Goal: Task Accomplishment & Management: Manage account settings

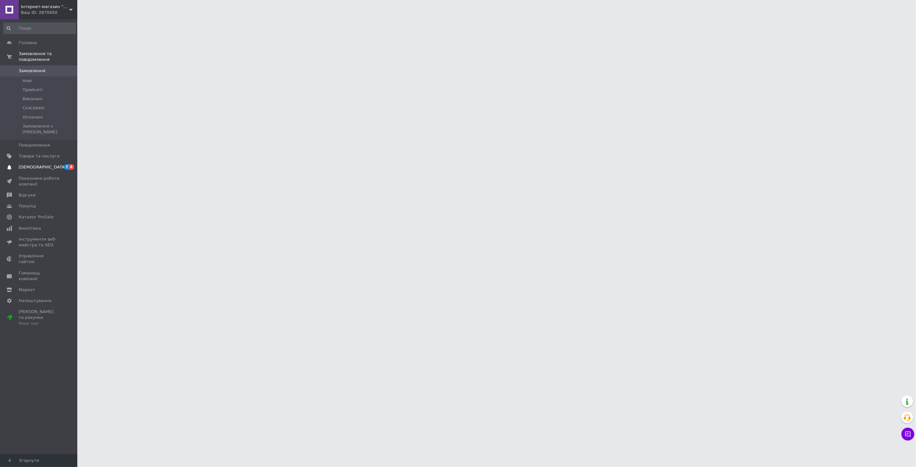
click at [41, 164] on span "[DEMOGRAPHIC_DATA]" at bounding box center [43, 167] width 48 height 6
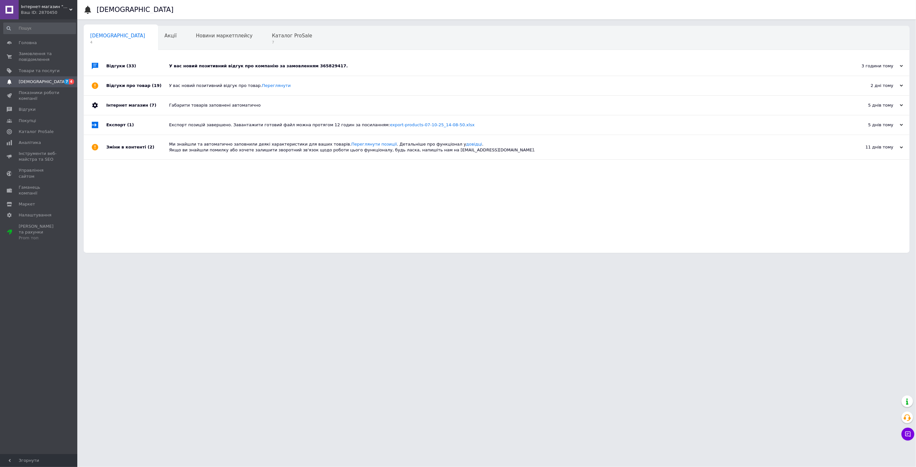
click at [213, 68] on div "У вас новий позитивний відгук про компанію за замовленням 365829417." at bounding box center [504, 66] width 670 height 6
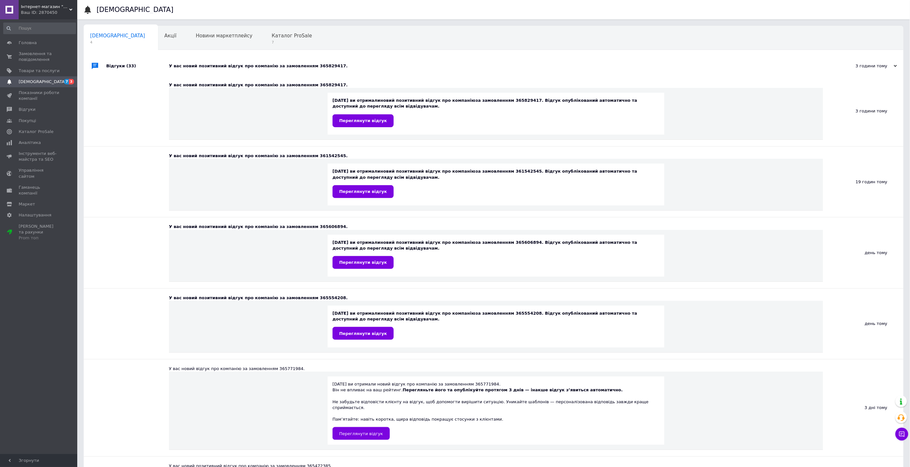
click at [189, 65] on div "У вас новий позитивний відгук про компанію за замовленням 365829417." at bounding box center [501, 66] width 664 height 6
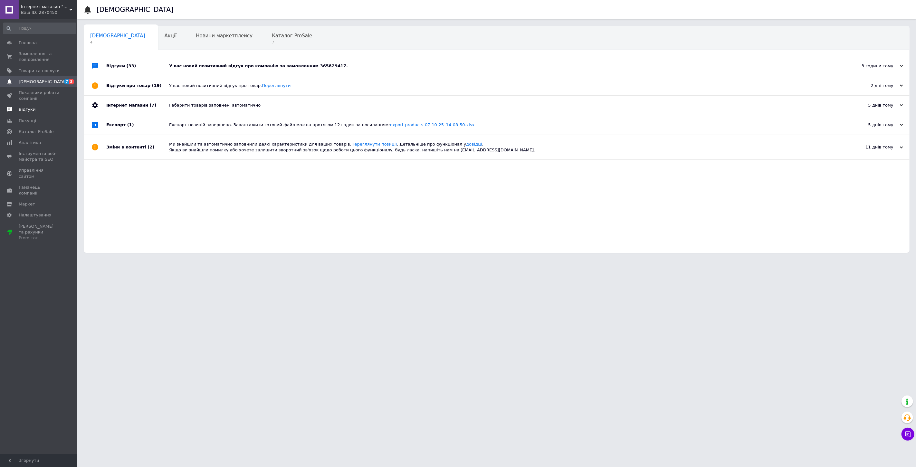
click at [37, 110] on span "Відгуки" at bounding box center [39, 110] width 41 height 6
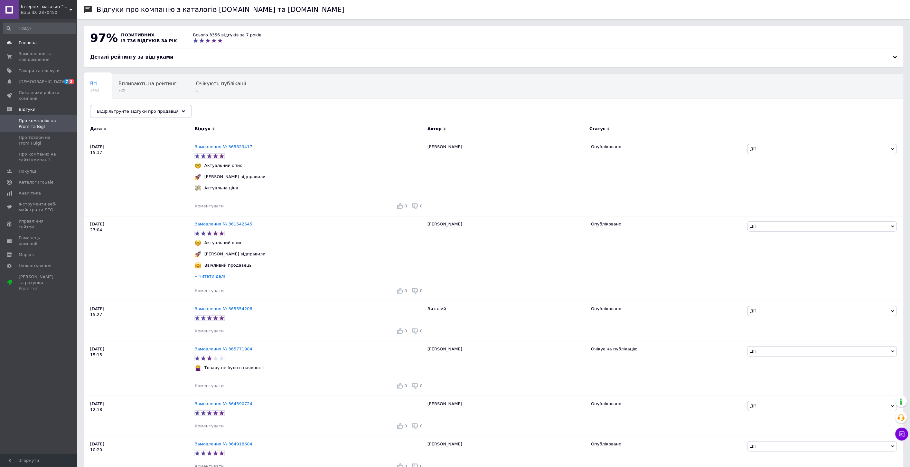
click at [34, 38] on link "Головна" at bounding box center [39, 42] width 79 height 11
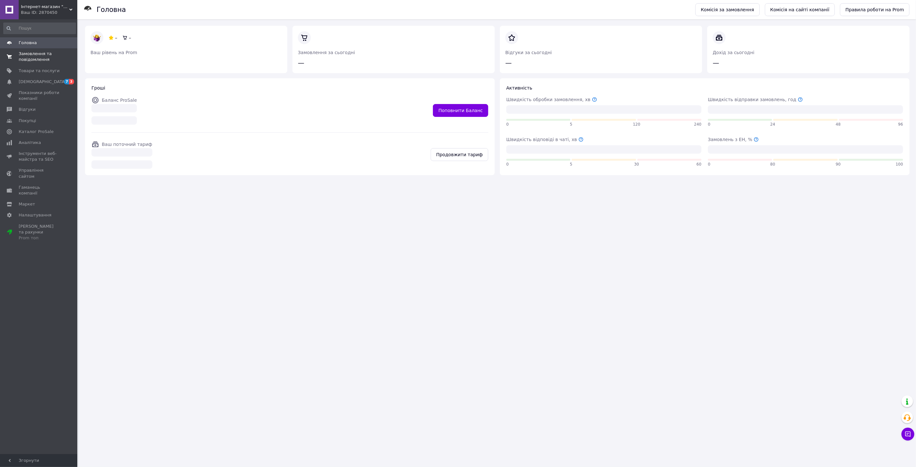
click at [33, 56] on span "Замовлення та повідомлення" at bounding box center [39, 57] width 41 height 12
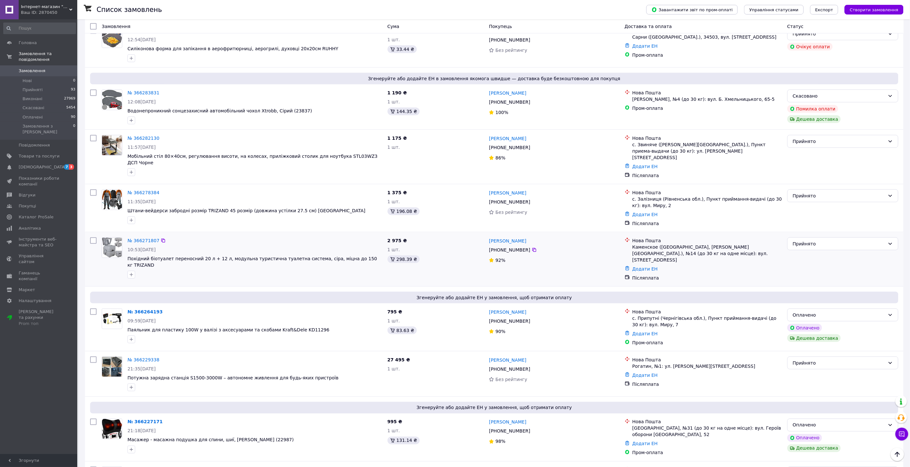
scroll to position [179, 0]
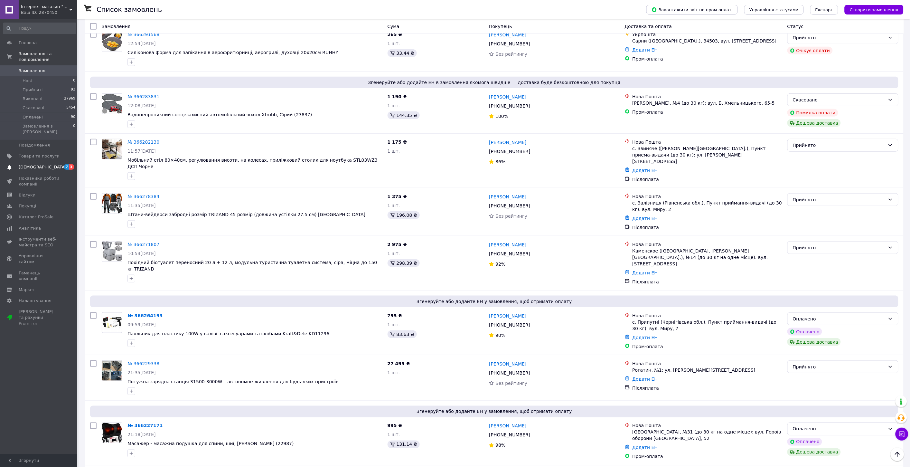
click at [54, 164] on span "[DEMOGRAPHIC_DATA]" at bounding box center [39, 167] width 41 height 6
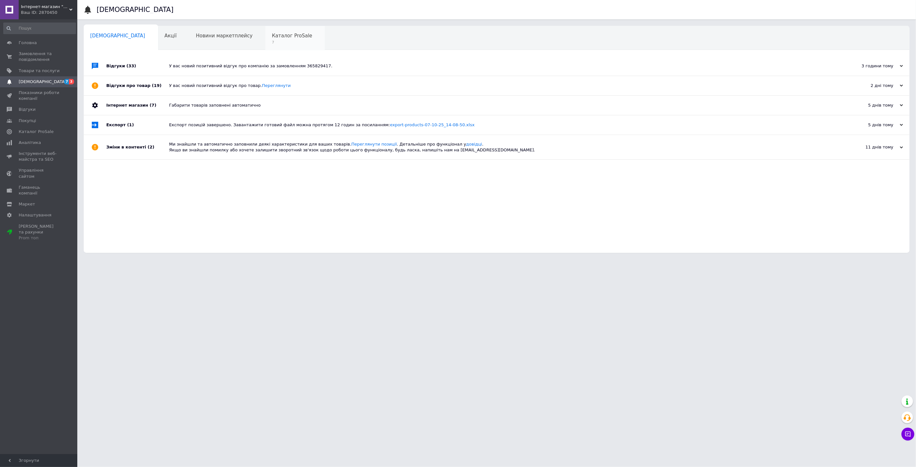
drag, startPoint x: 228, startPoint y: 52, endPoint x: 246, endPoint y: 44, distance: 19.7
click at [229, 52] on div "Сповіщення 0 Акції 0 Новини маркетплейсу 0 Каталог ProSale 7 Навчання та заходи…" at bounding box center [497, 139] width 826 height 227
click at [272, 43] on span "7" at bounding box center [292, 42] width 40 height 5
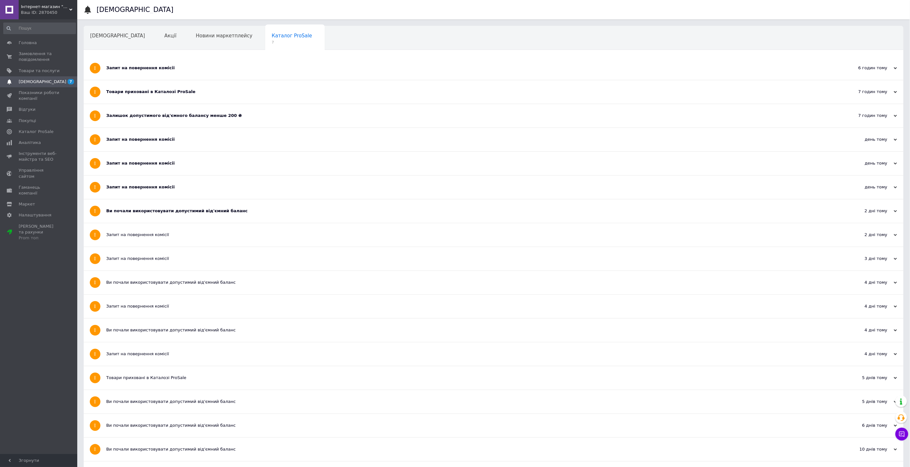
click at [146, 73] on div "Запит на повернення комісії" at bounding box center [469, 68] width 727 height 24
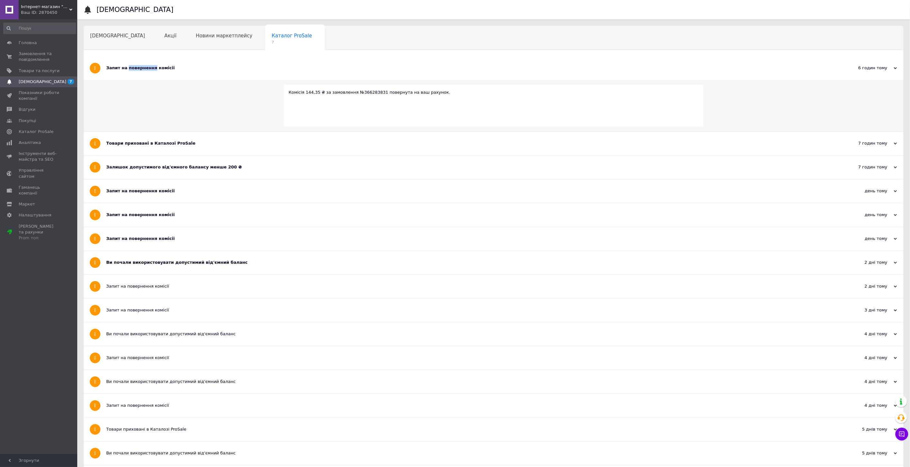
click at [147, 74] on div "Запит на повернення комісії" at bounding box center [469, 68] width 727 height 24
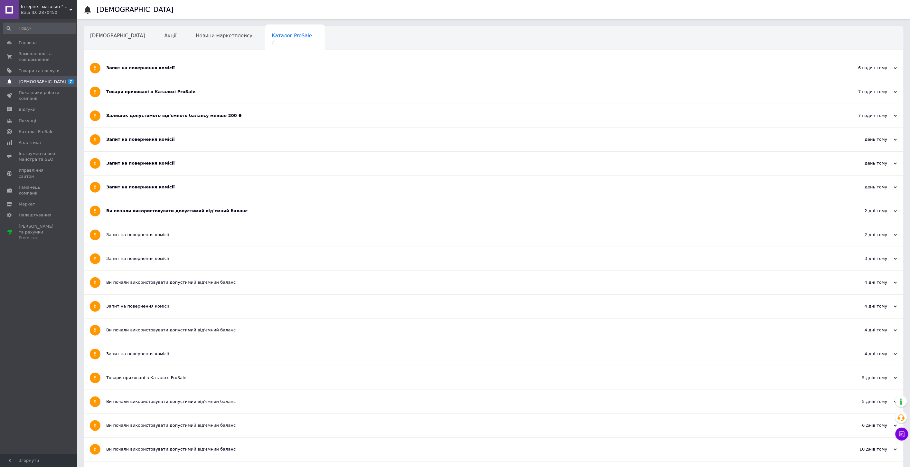
click at [164, 91] on div "Товари приховані в Каталозі ProSale" at bounding box center [469, 92] width 727 height 6
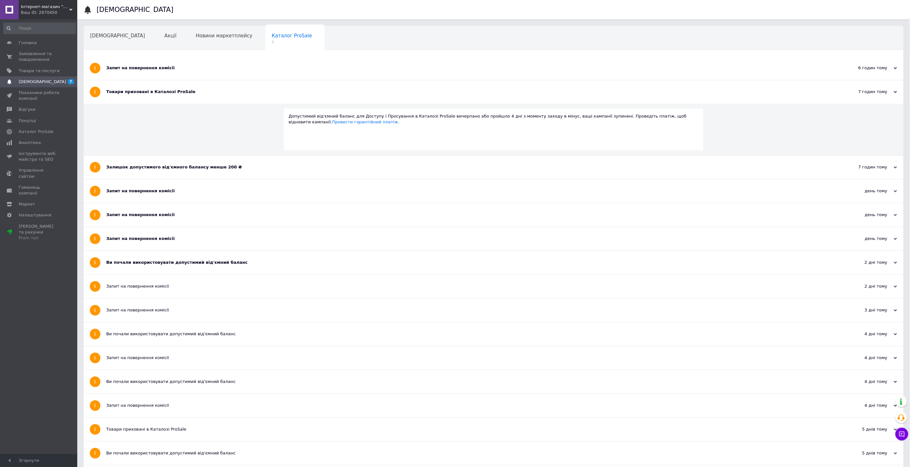
click at [145, 164] on div "Залишок допустимого від'ємного балансу менше 200 ₴" at bounding box center [469, 167] width 727 height 6
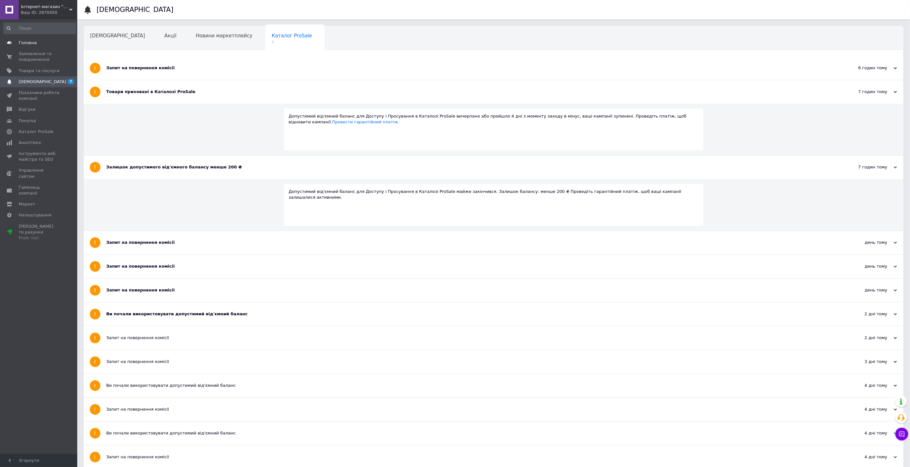
click at [39, 46] on link "Головна" at bounding box center [39, 42] width 79 height 11
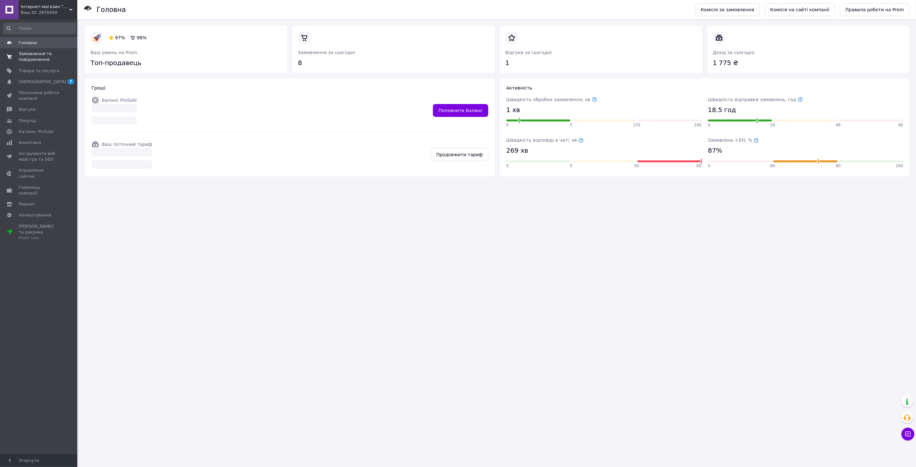
click at [43, 59] on span "Замовлення та повідомлення" at bounding box center [39, 57] width 41 height 12
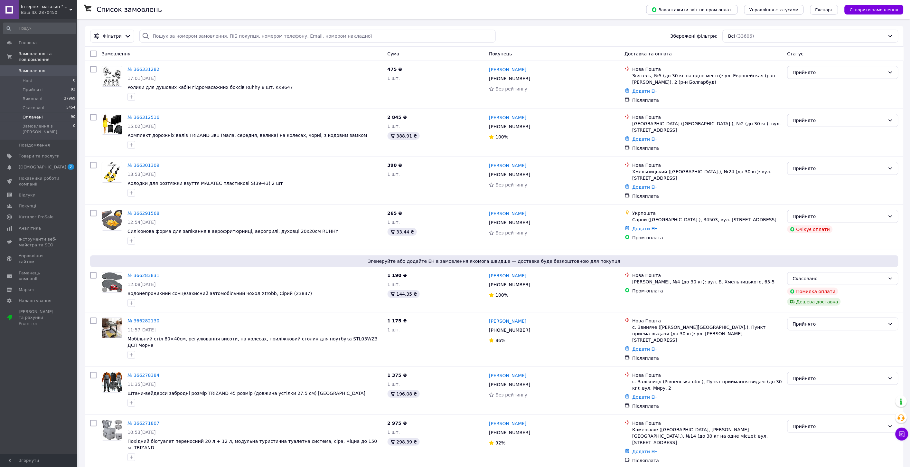
click at [42, 113] on li "Оплачені 90" at bounding box center [39, 117] width 79 height 9
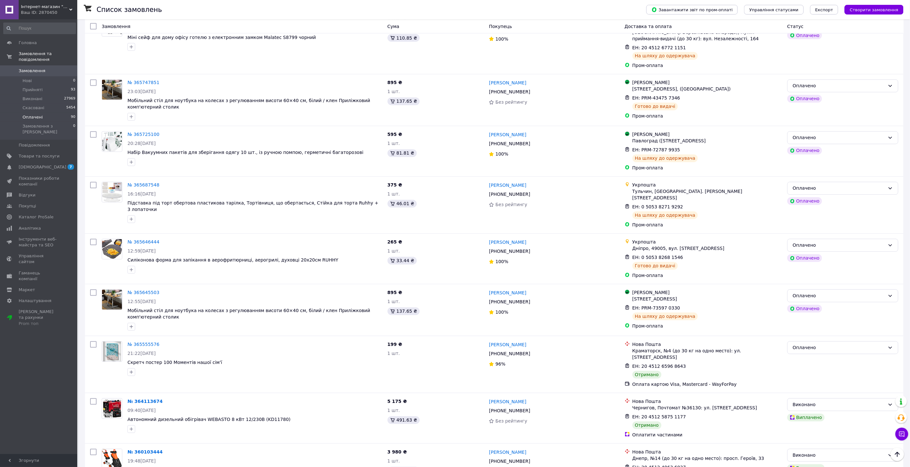
scroll to position [537, 0]
click at [822, 341] on div "Оплачено" at bounding box center [843, 347] width 111 height 13
click at [812, 338] on li "Виконано" at bounding box center [843, 339] width 110 height 12
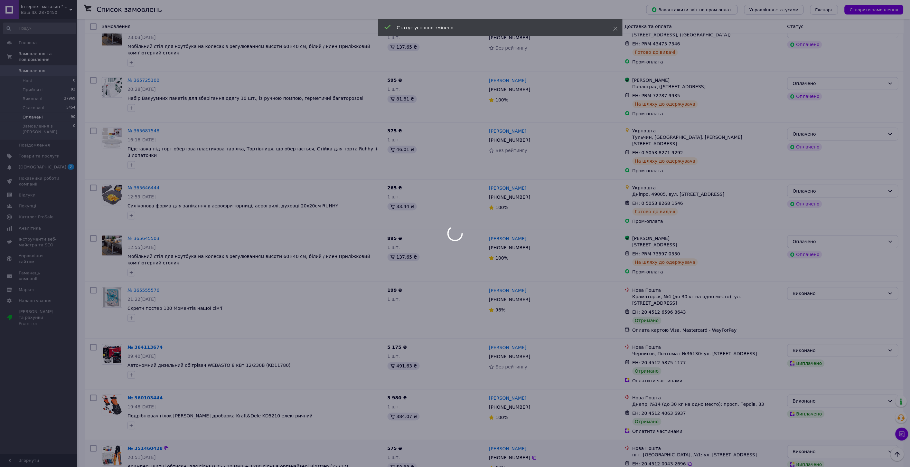
scroll to position [680, 0]
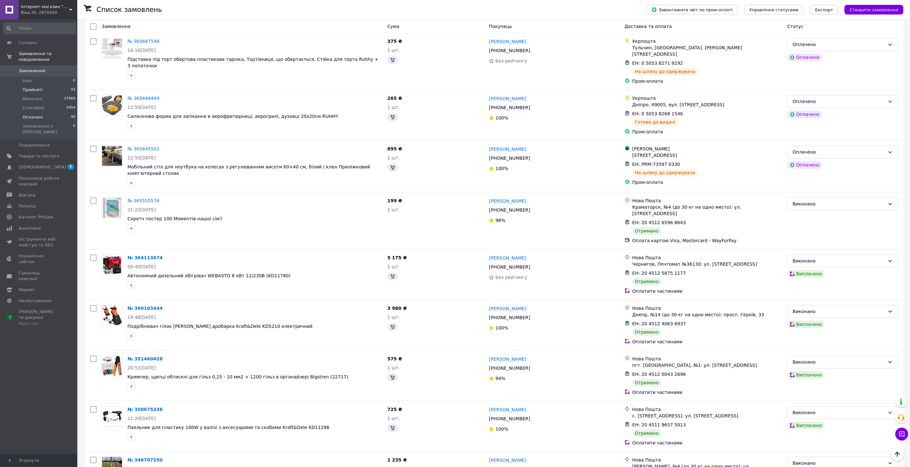
click at [46, 85] on li "Прийняті 93" at bounding box center [39, 89] width 79 height 9
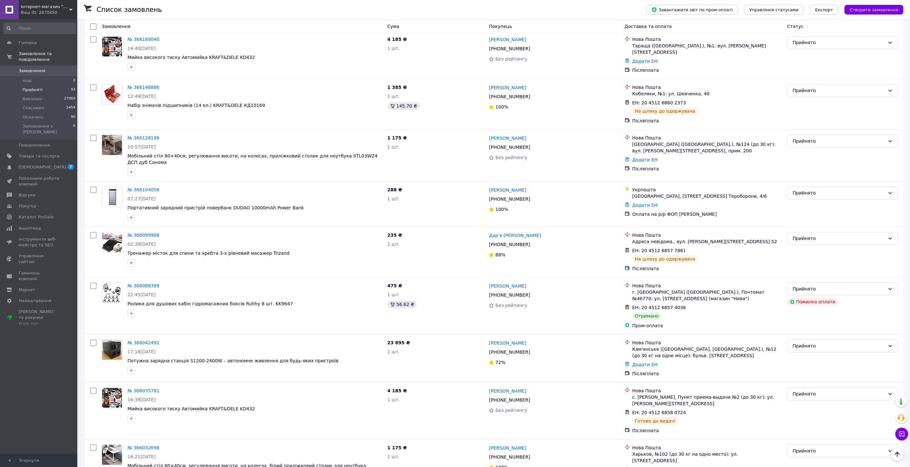
scroll to position [823, 0]
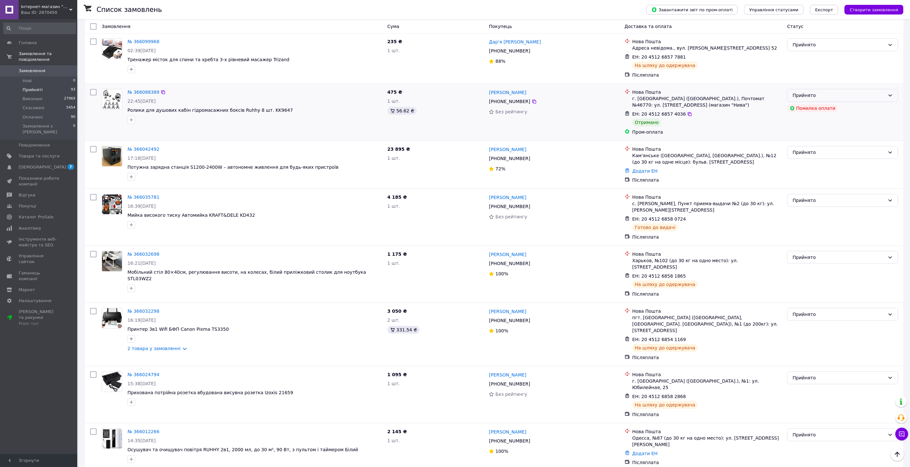
click at [836, 92] on div "Прийнято" at bounding box center [839, 95] width 92 height 7
click at [822, 84] on li "Виконано" at bounding box center [843, 83] width 110 height 12
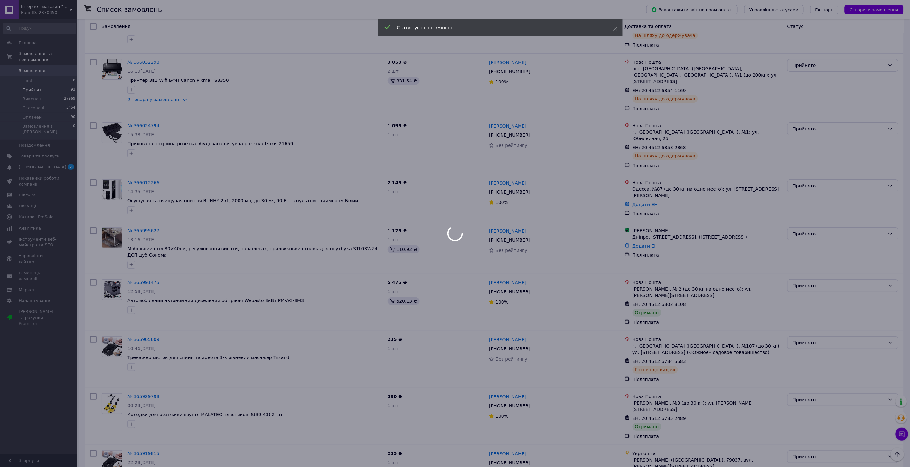
scroll to position [1073, 0]
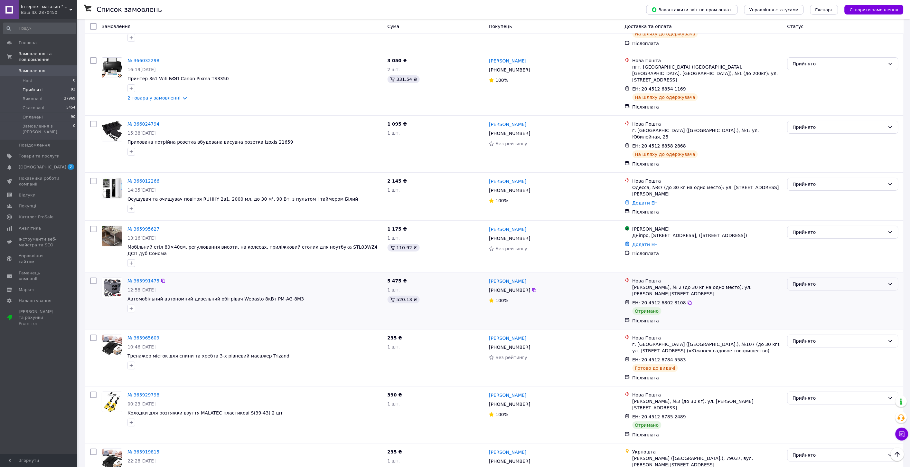
click at [800, 280] on div "Прийнято" at bounding box center [839, 283] width 92 height 7
click at [801, 239] on li "Виконано" at bounding box center [843, 238] width 110 height 12
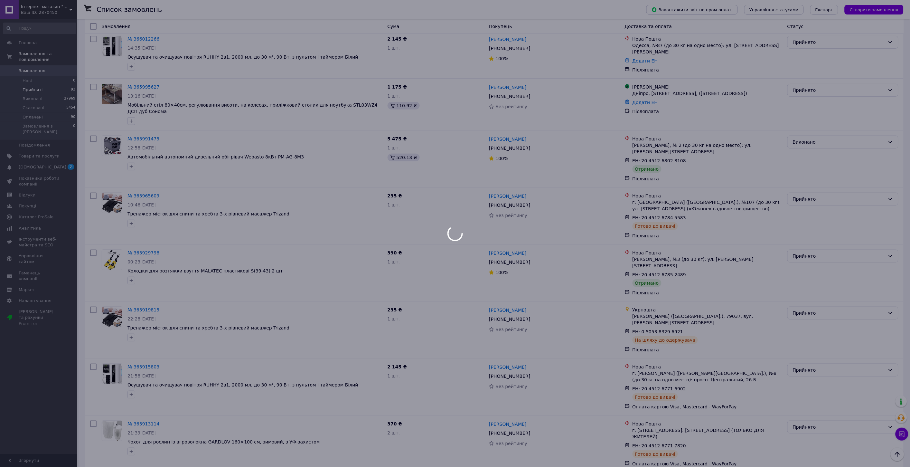
scroll to position [1216, 0]
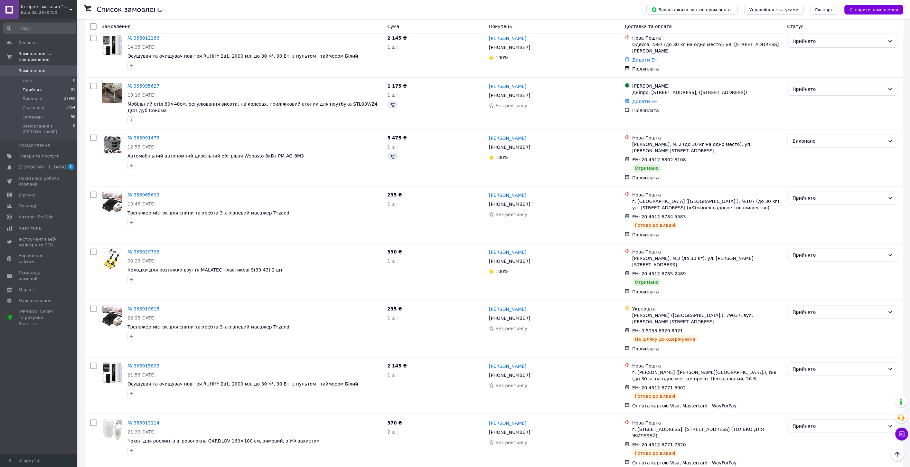
click at [799, 252] on div "Прийнято" at bounding box center [839, 255] width 92 height 7
click at [805, 206] on li "Виконано" at bounding box center [843, 202] width 110 height 12
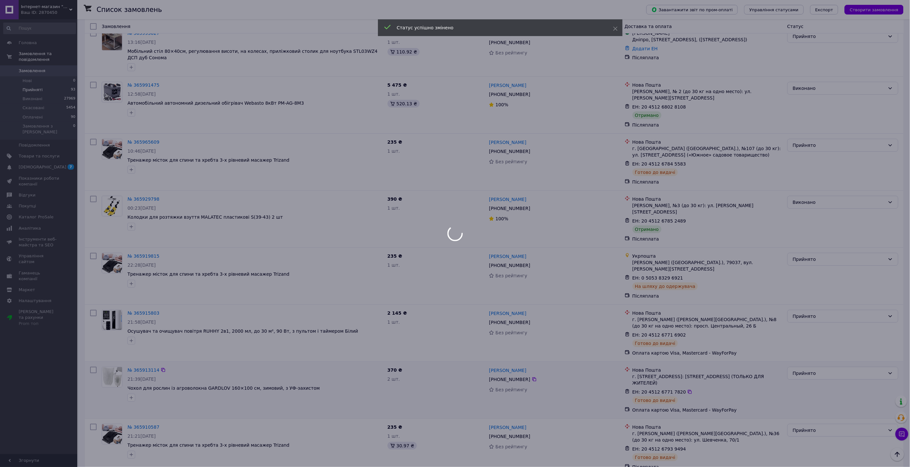
scroll to position [1360, 0]
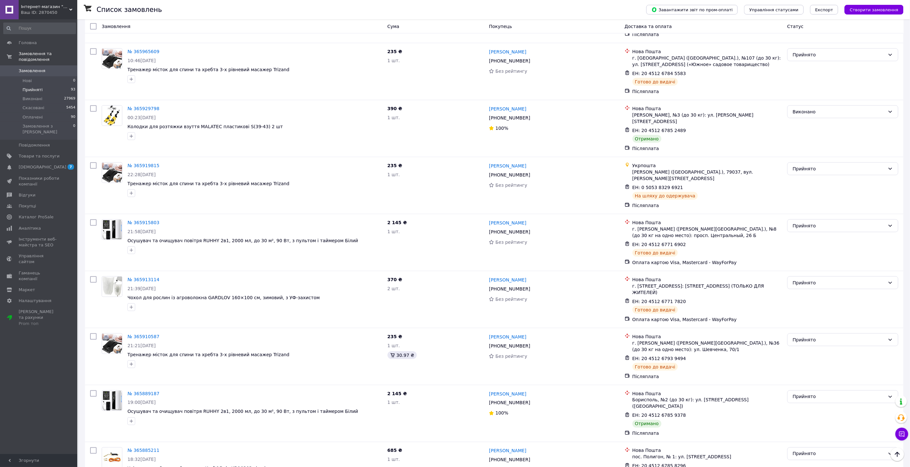
click at [801, 393] on div "Прийнято" at bounding box center [839, 396] width 92 height 7
click at [802, 331] on li "Виконано" at bounding box center [843, 331] width 110 height 12
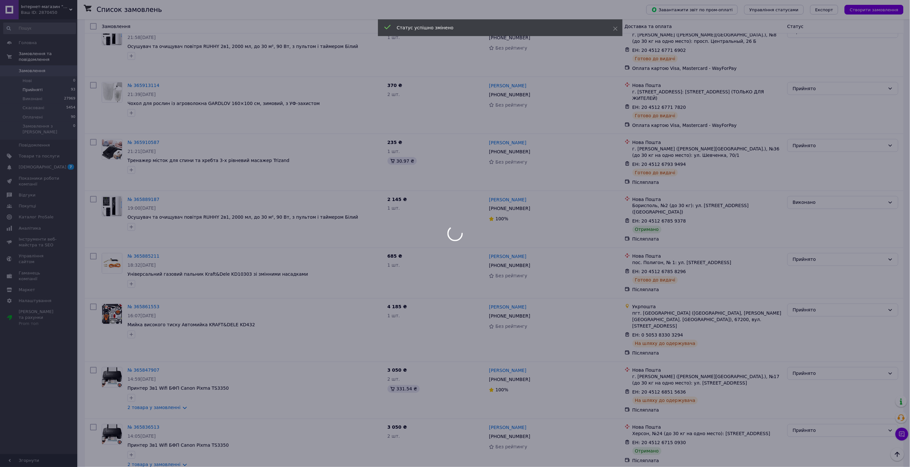
scroll to position [1610, 0]
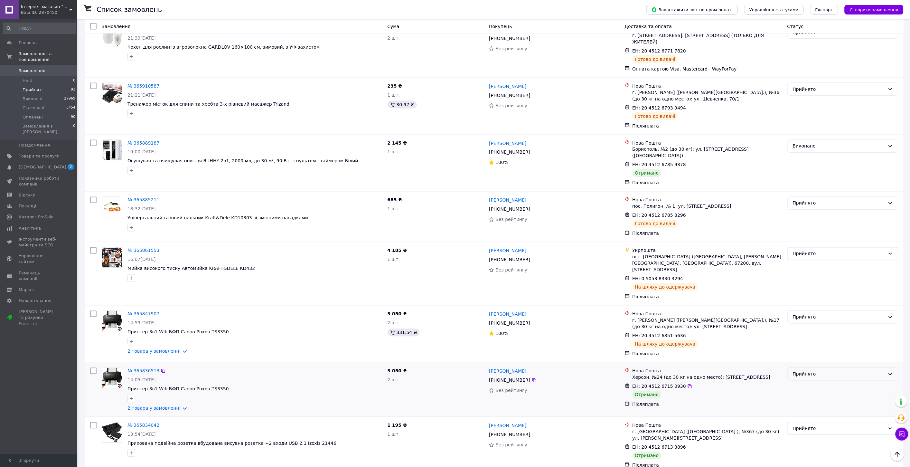
click at [815, 368] on div "Прийнято" at bounding box center [843, 374] width 111 height 13
click at [813, 297] on li "Виконано" at bounding box center [843, 296] width 110 height 12
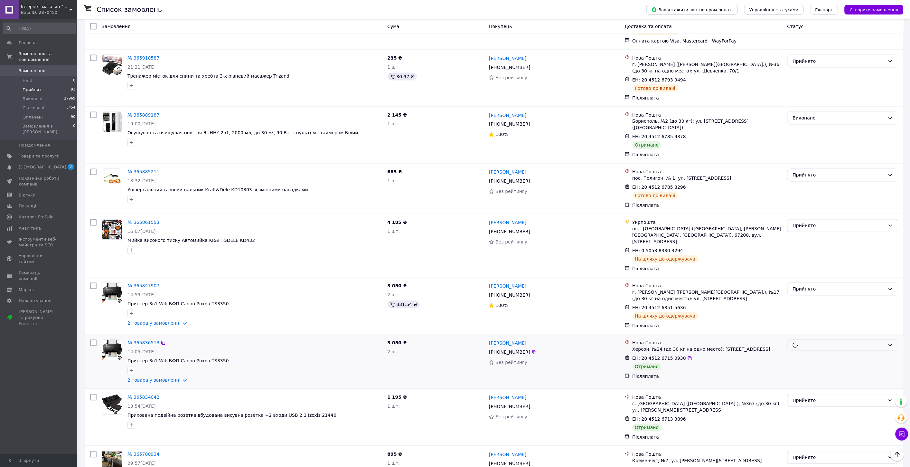
scroll to position [1682, 0]
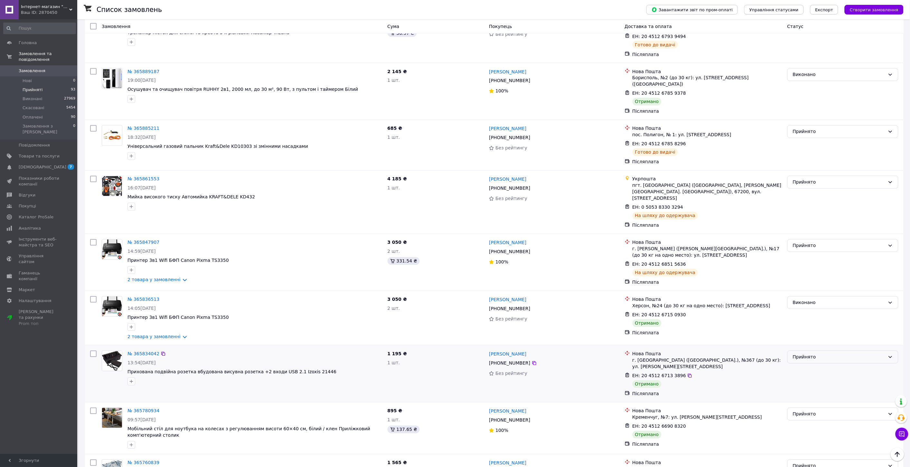
click at [821, 354] on div "Прийнято" at bounding box center [839, 357] width 92 height 7
click at [814, 282] on li "Виконано" at bounding box center [843, 279] width 110 height 12
click at [807, 411] on div "Прийнято" at bounding box center [839, 414] width 92 height 7
click at [811, 329] on li "Виконано" at bounding box center [843, 330] width 110 height 12
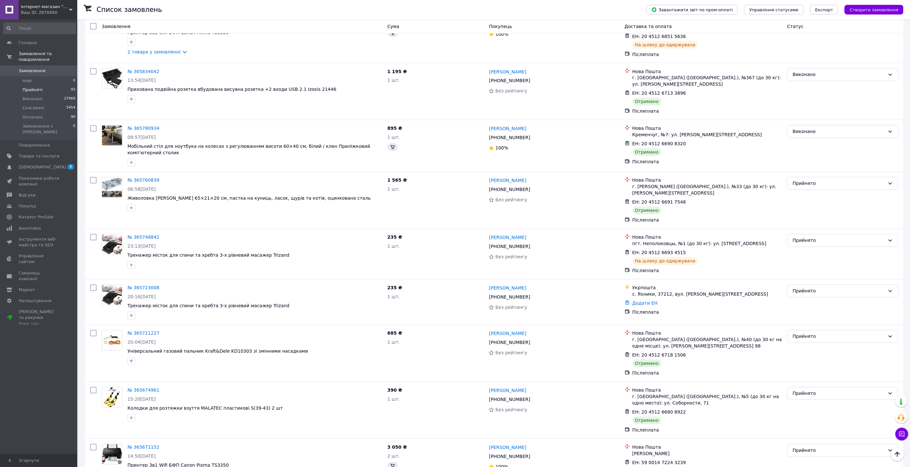
scroll to position [1473, 0]
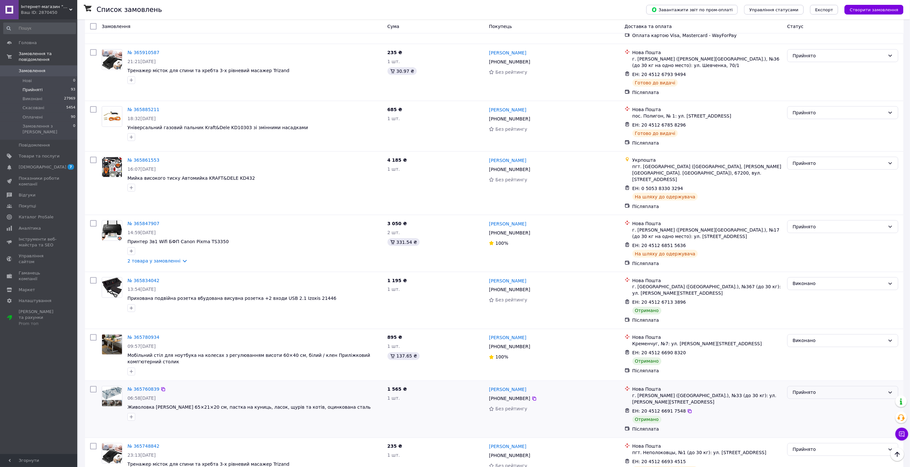
click at [815, 389] on div "Прийнято" at bounding box center [839, 392] width 92 height 7
click at [811, 330] on li "Виконано" at bounding box center [843, 327] width 110 height 12
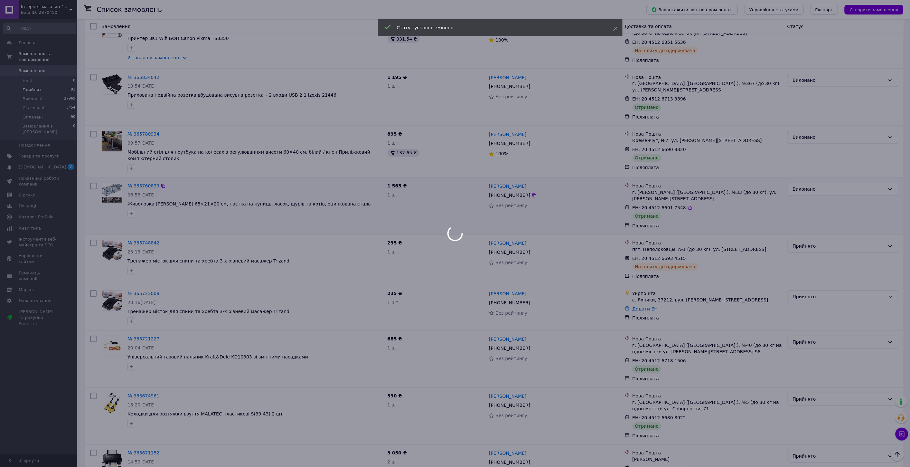
scroll to position [1687, 0]
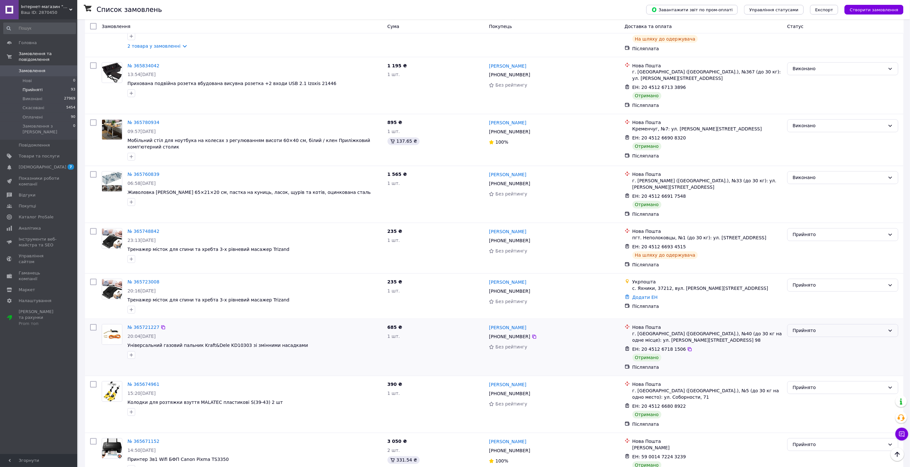
click at [812, 327] on div "Прийнято" at bounding box center [839, 330] width 92 height 7
click at [813, 257] on li "Виконано" at bounding box center [843, 259] width 110 height 12
click at [806, 384] on div "Прийнято" at bounding box center [839, 387] width 92 height 7
click at [807, 315] on li "Виконано" at bounding box center [843, 316] width 110 height 12
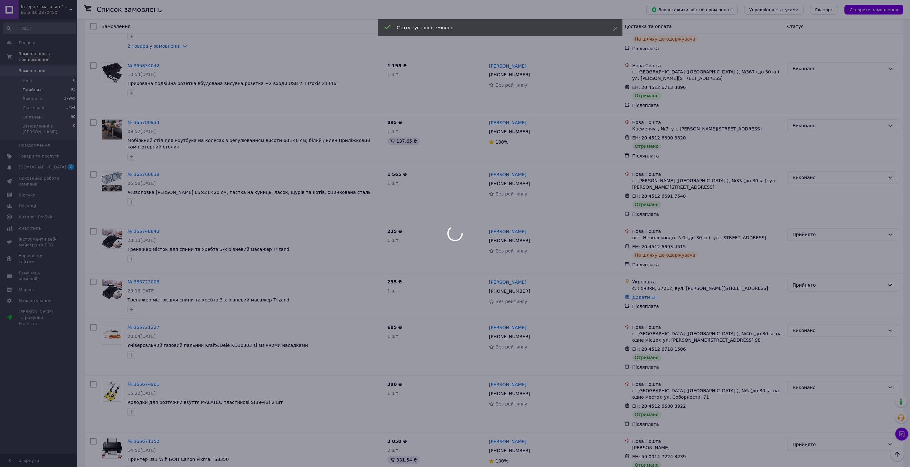
click at [802, 361] on div at bounding box center [455, 233] width 910 height 467
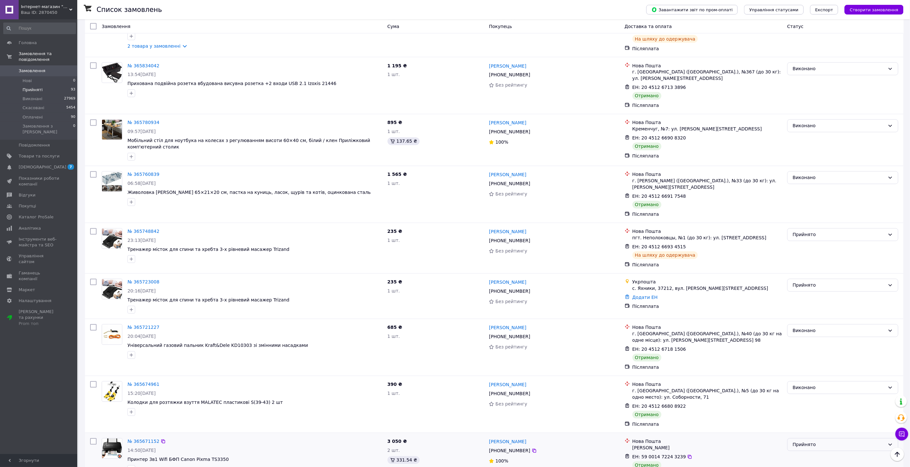
click at [802, 441] on div "Прийнято" at bounding box center [839, 444] width 92 height 7
click at [804, 370] on li "Виконано" at bounding box center [843, 373] width 110 height 12
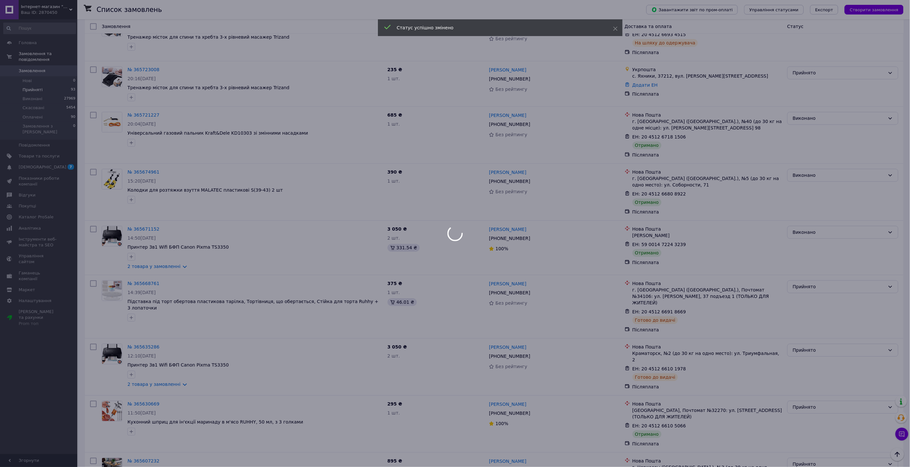
scroll to position [1902, 0]
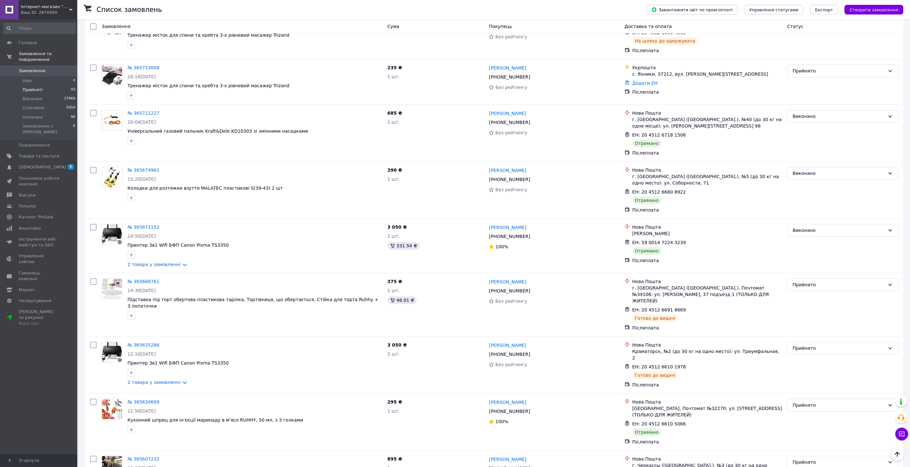
click at [824, 399] on div "Прийнято" at bounding box center [843, 405] width 111 height 13
click at [812, 324] on li "Виконано" at bounding box center [843, 325] width 110 height 12
click at [806, 459] on div "Прийнято" at bounding box center [839, 462] width 92 height 7
click at [801, 379] on li "Виконано" at bounding box center [843, 382] width 110 height 12
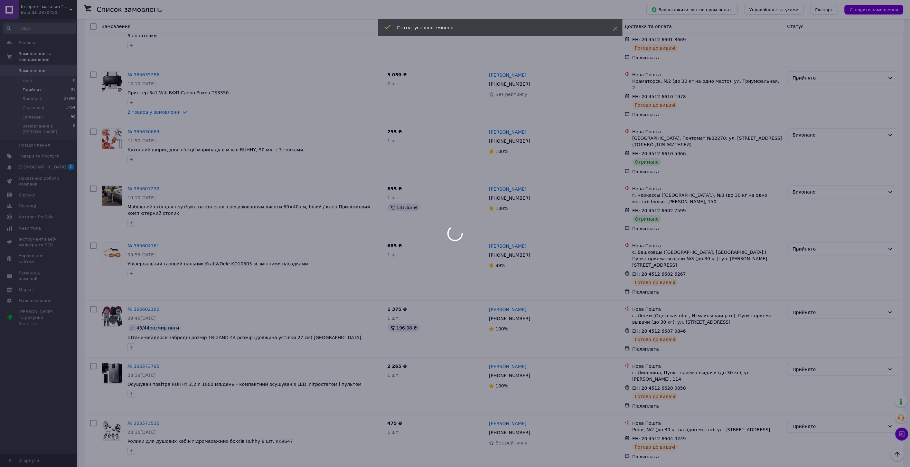
scroll to position [2295, 0]
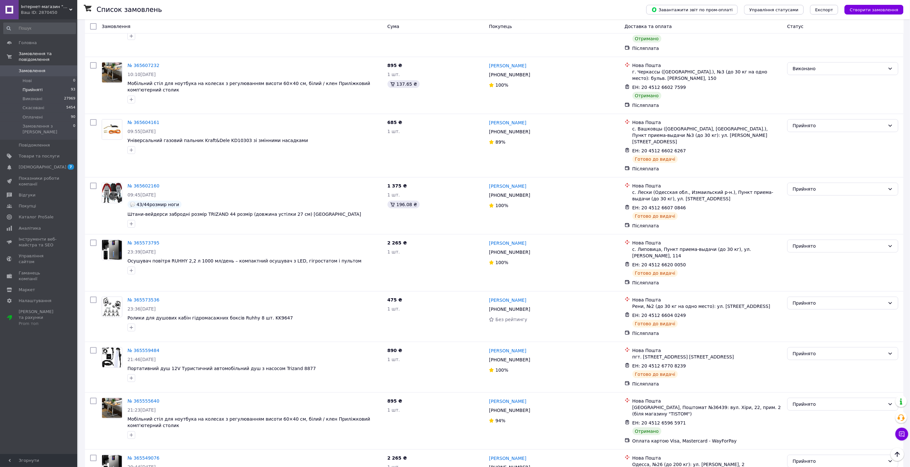
click at [814, 401] on div "Прийнято" at bounding box center [839, 404] width 92 height 7
click at [808, 310] on li "Виконано" at bounding box center [843, 311] width 110 height 12
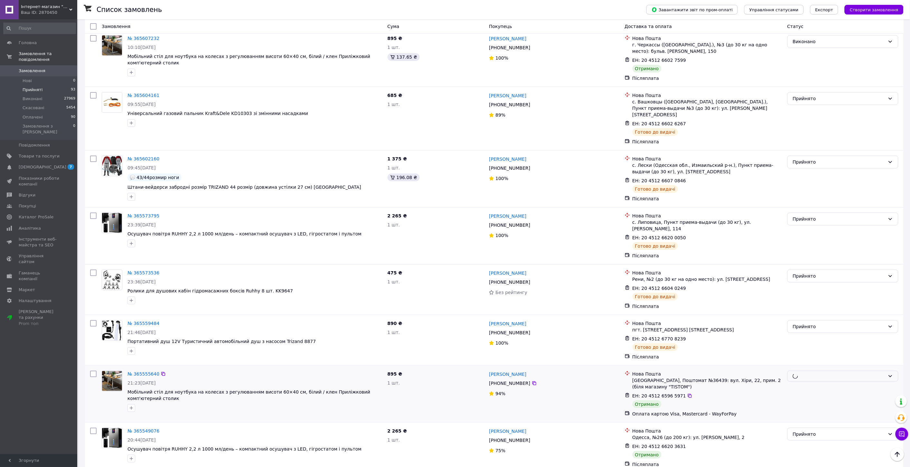
scroll to position [2367, 0]
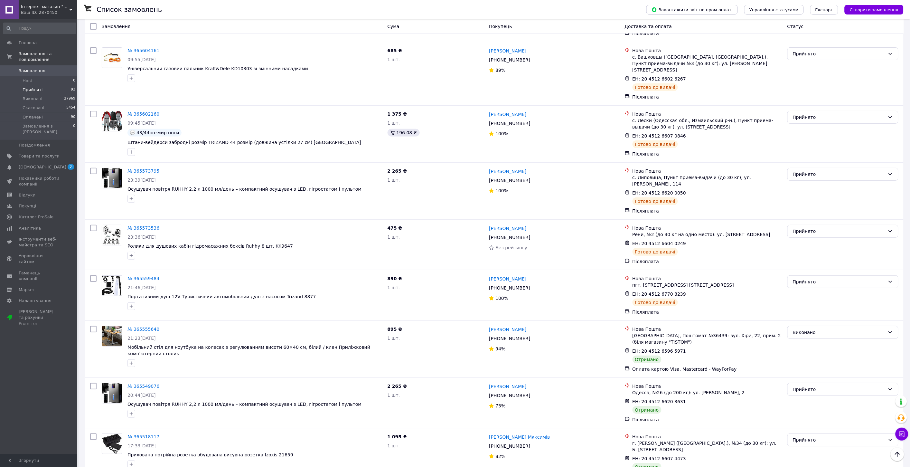
click at [804, 386] on div "Прийнято" at bounding box center [839, 389] width 92 height 7
click at [802, 297] on li "Виконано" at bounding box center [843, 296] width 110 height 12
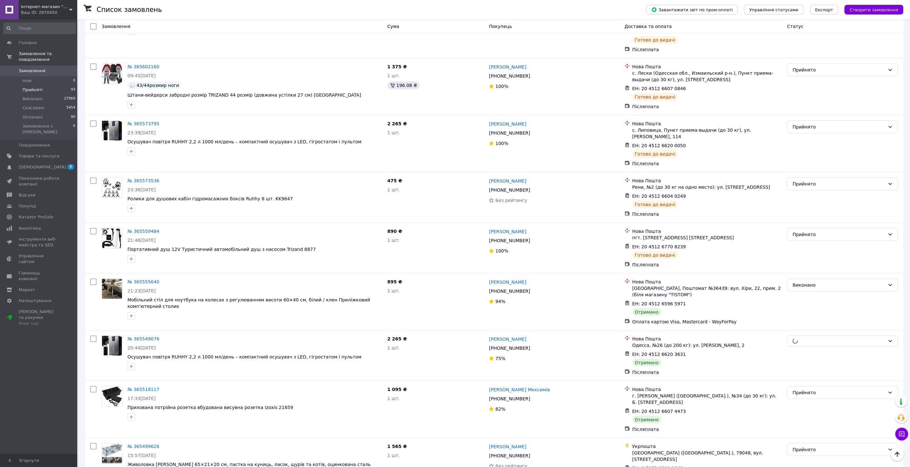
scroll to position [2439, 0]
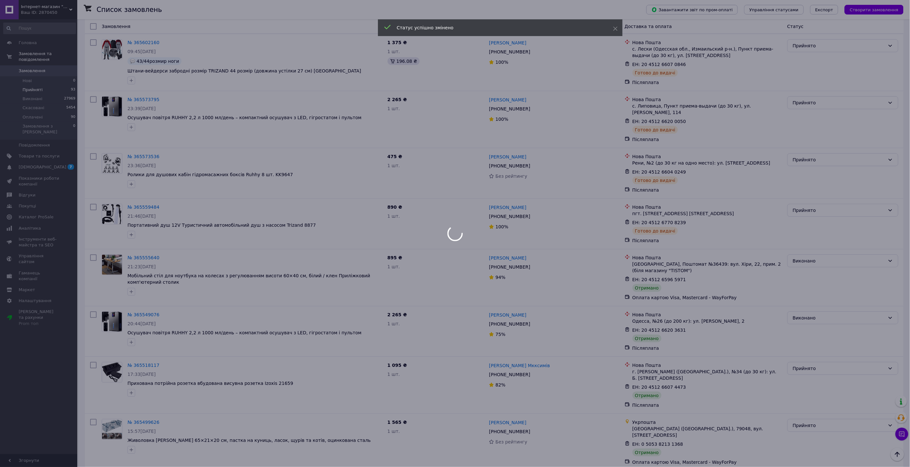
click at [809, 260] on div at bounding box center [455, 233] width 910 height 467
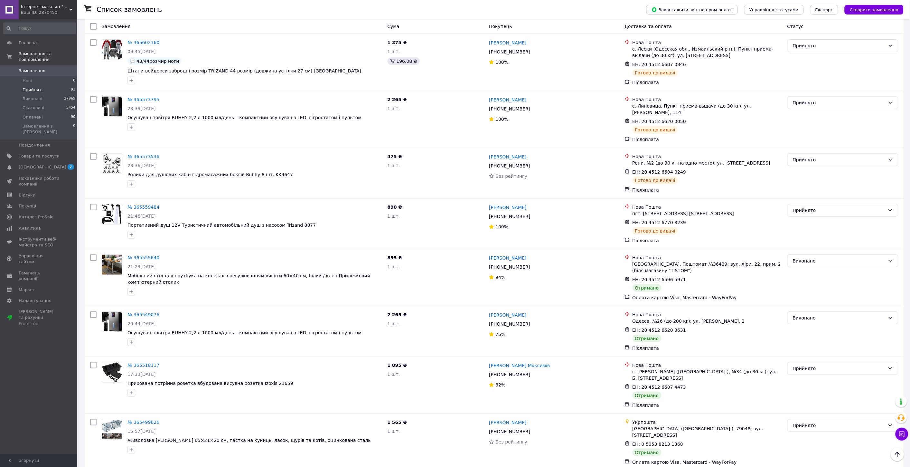
click at [809, 365] on div "Прийнято" at bounding box center [839, 368] width 92 height 7
click at [812, 275] on li "Виконано" at bounding box center [843, 276] width 110 height 12
click at [809, 422] on div "Прийнято" at bounding box center [839, 425] width 92 height 7
click at [809, 326] on li "Виконано" at bounding box center [843, 326] width 110 height 12
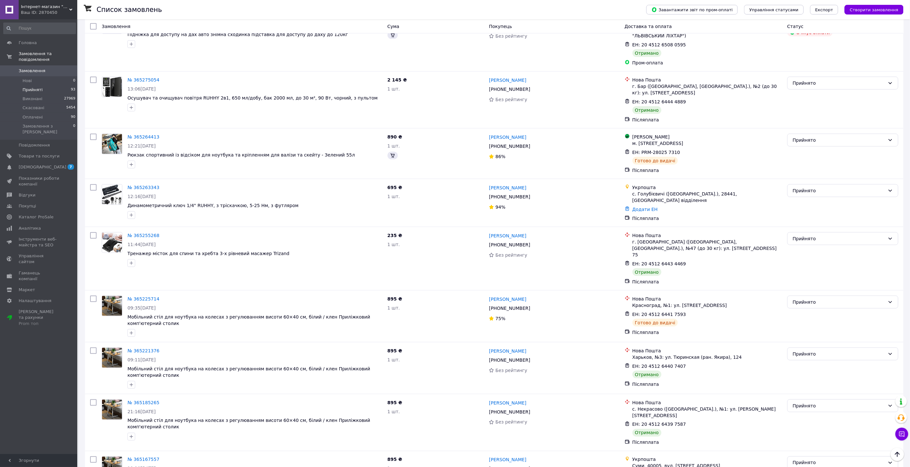
scroll to position [2075, 0]
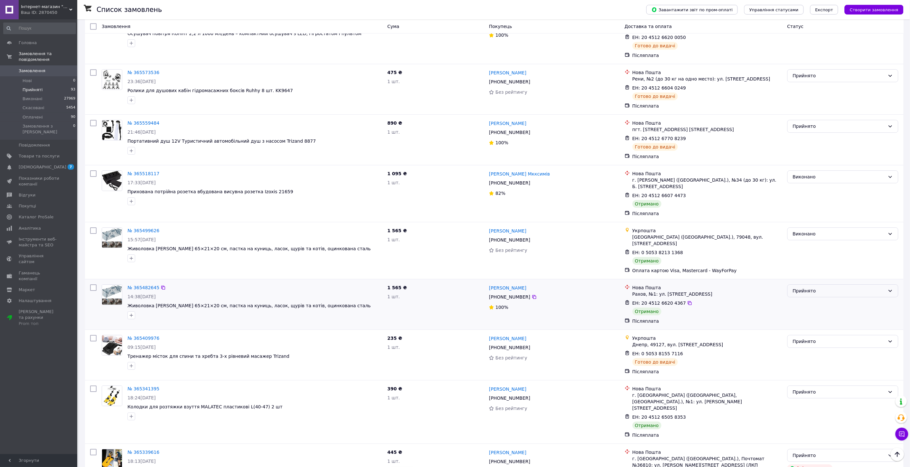
click at [800, 287] on div "Прийнято" at bounding box center [839, 290] width 92 height 7
click at [801, 200] on li "Виконано" at bounding box center [843, 198] width 110 height 12
click at [816, 388] on div "Прийнято" at bounding box center [839, 391] width 92 height 7
click at [813, 298] on li "Виконано" at bounding box center [843, 299] width 110 height 12
click at [815, 452] on div "Прийнято" at bounding box center [839, 455] width 92 height 7
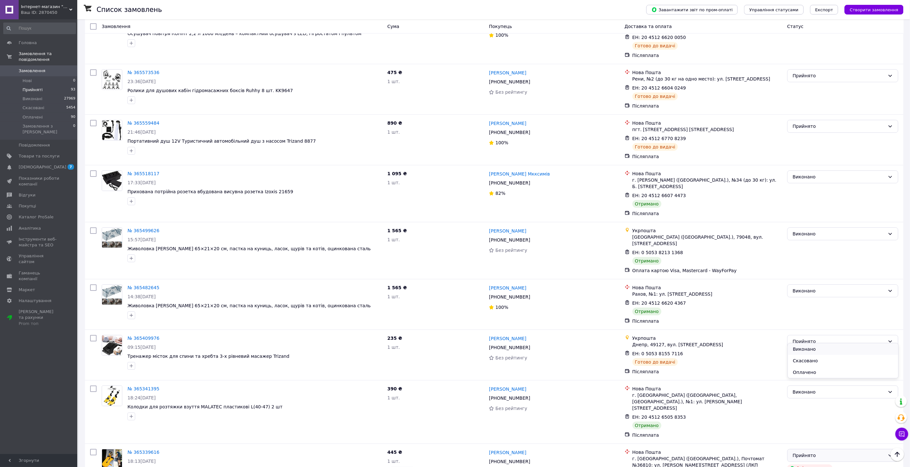
click at [804, 347] on li "Виконано" at bounding box center [843, 349] width 110 height 12
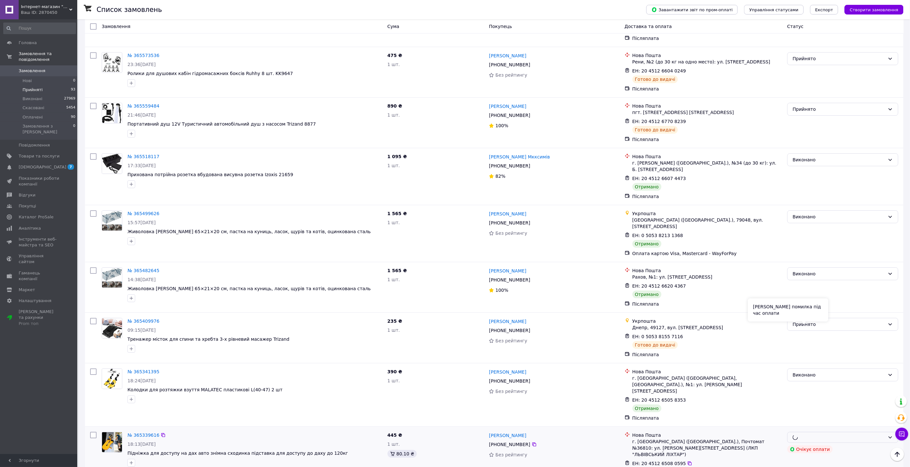
scroll to position [2110, 0]
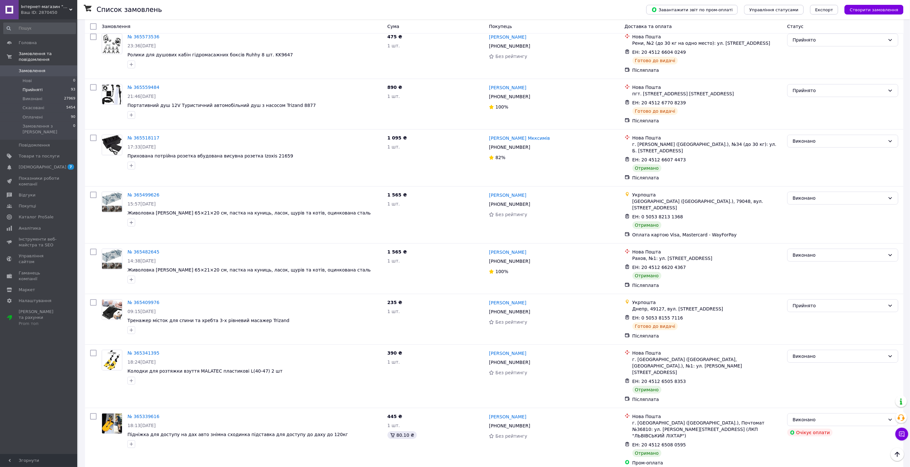
click at [801, 369] on li "Виконано" at bounding box center [843, 371] width 110 height 12
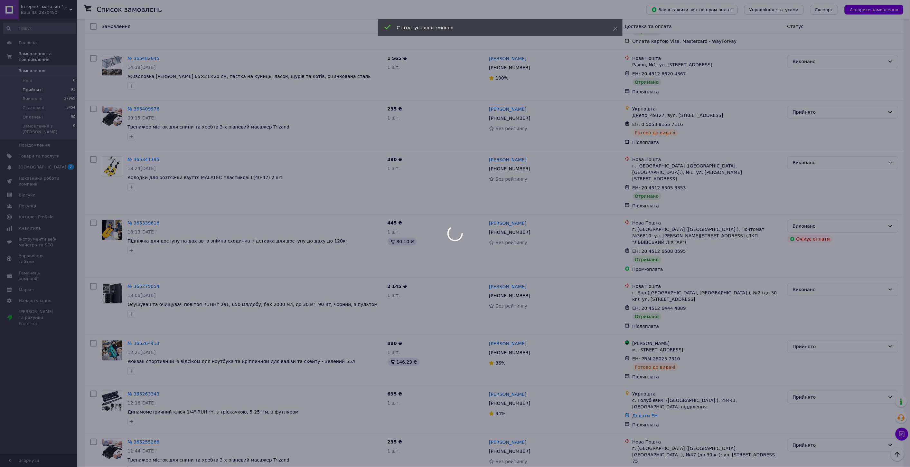
scroll to position [2325, 0]
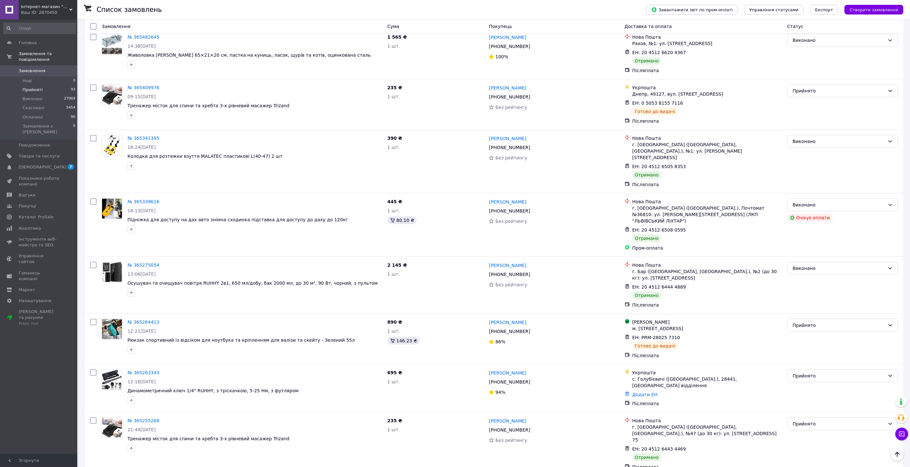
click at [802, 417] on div "Прийнято" at bounding box center [843, 423] width 111 height 13
click at [803, 308] on li "Виконано" at bounding box center [843, 309] width 110 height 12
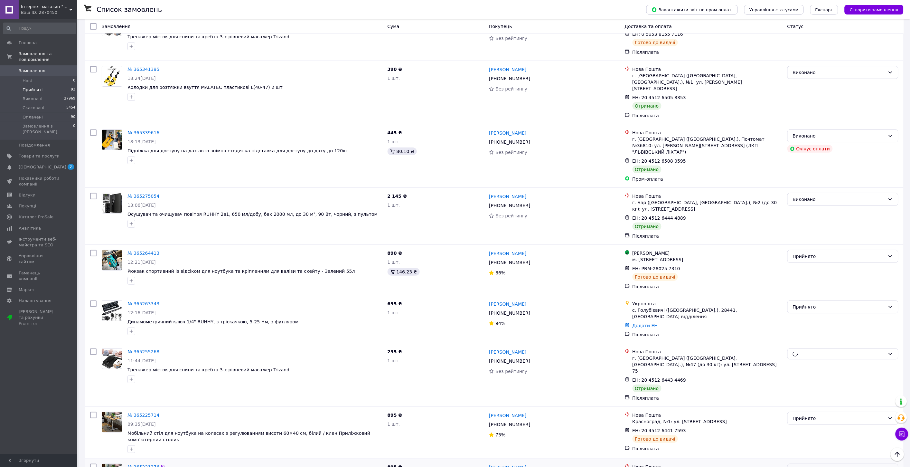
scroll to position [2397, 0]
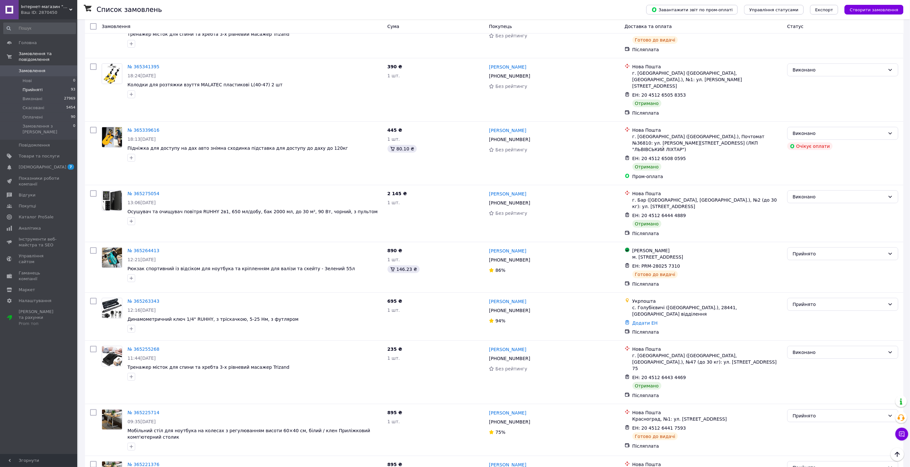
click at [813, 464] on div "Прийнято" at bounding box center [839, 467] width 92 height 7
click at [813, 347] on li "Виконано" at bounding box center [843, 346] width 110 height 12
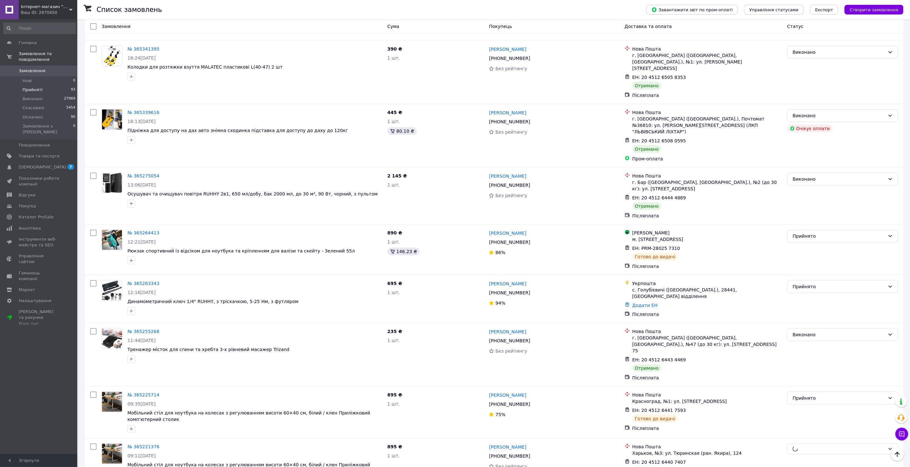
scroll to position [2468, 0]
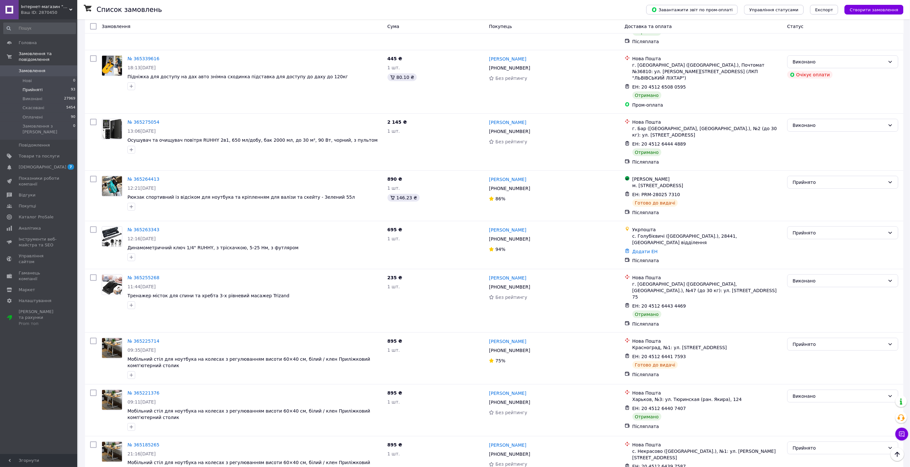
click at [803, 444] on div "Прийнято" at bounding box center [839, 447] width 92 height 7
click at [804, 326] on li "Виконано" at bounding box center [843, 326] width 110 height 12
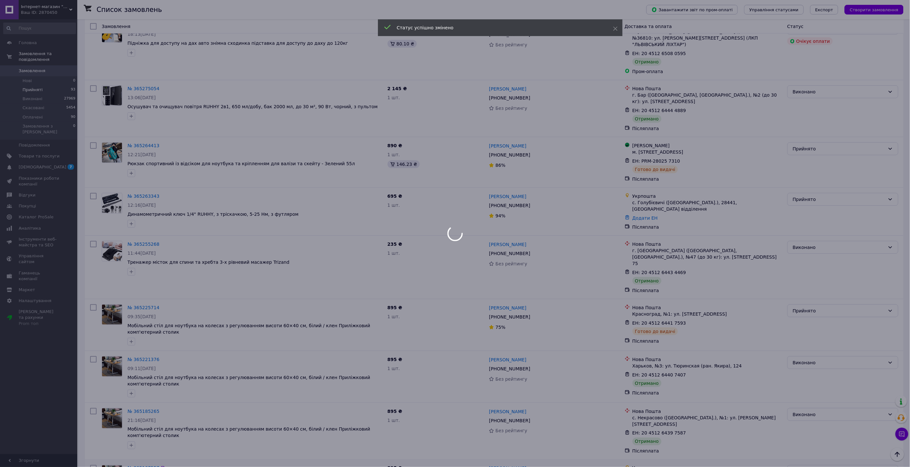
scroll to position [2504, 0]
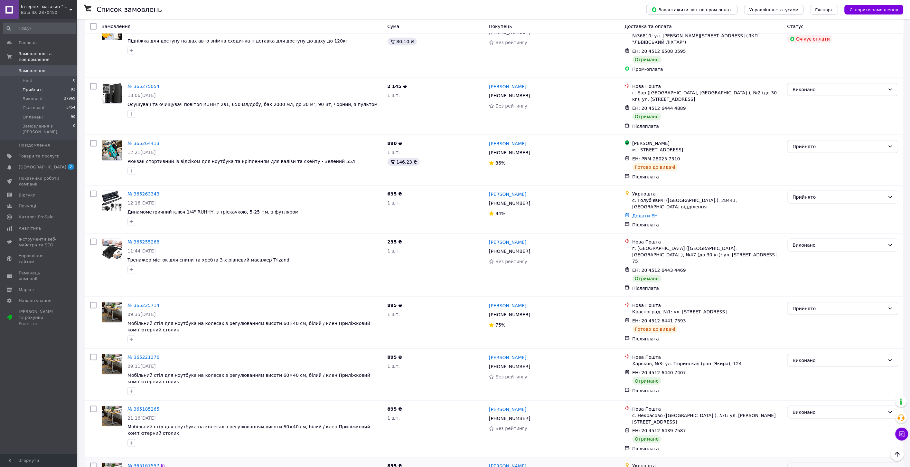
click at [805, 466] on div "Прийнято" at bounding box center [839, 469] width 92 height 7
click at [805, 340] on li "Виконано" at bounding box center [843, 343] width 110 height 12
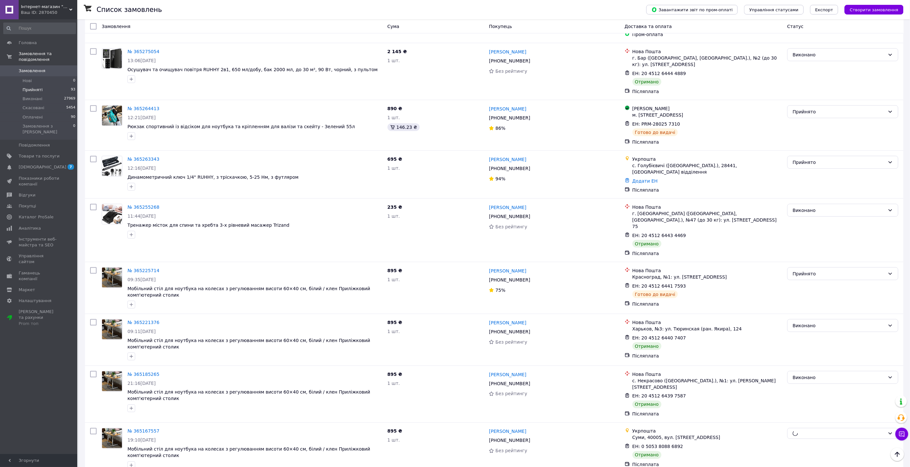
scroll to position [2540, 0]
click at [794, 358] on li "Виконано" at bounding box center [843, 359] width 110 height 12
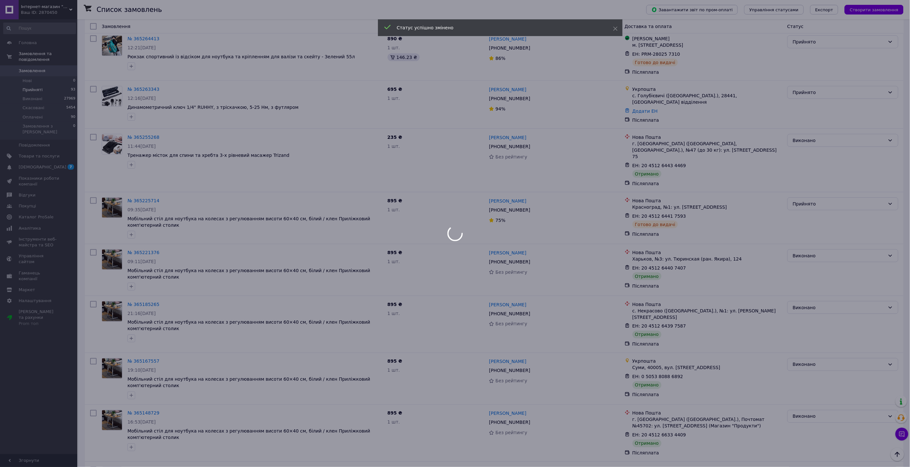
scroll to position [2611, 0]
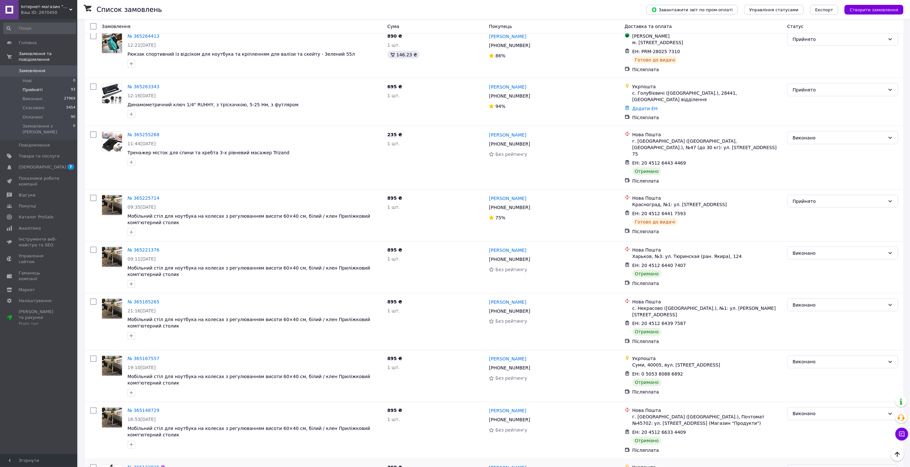
click at [814, 467] on div "Прийнято" at bounding box center [839, 470] width 92 height 7
click at [813, 342] on li "Виконано" at bounding box center [843, 344] width 110 height 12
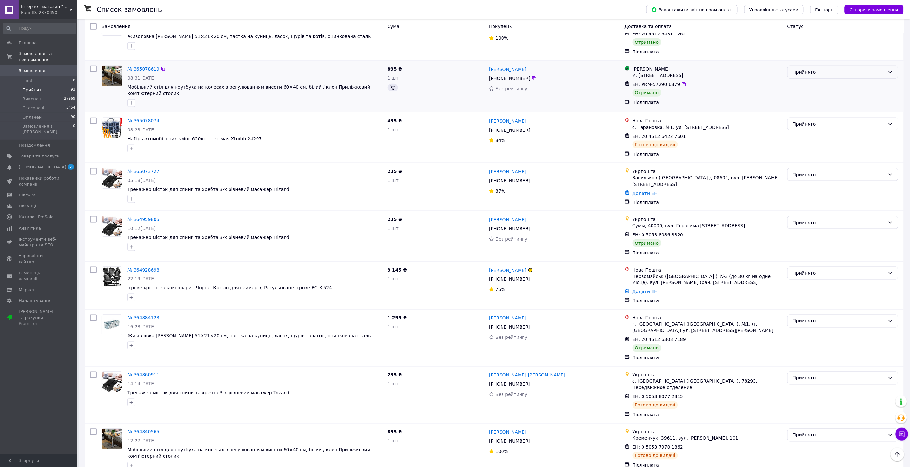
scroll to position [2274, 0]
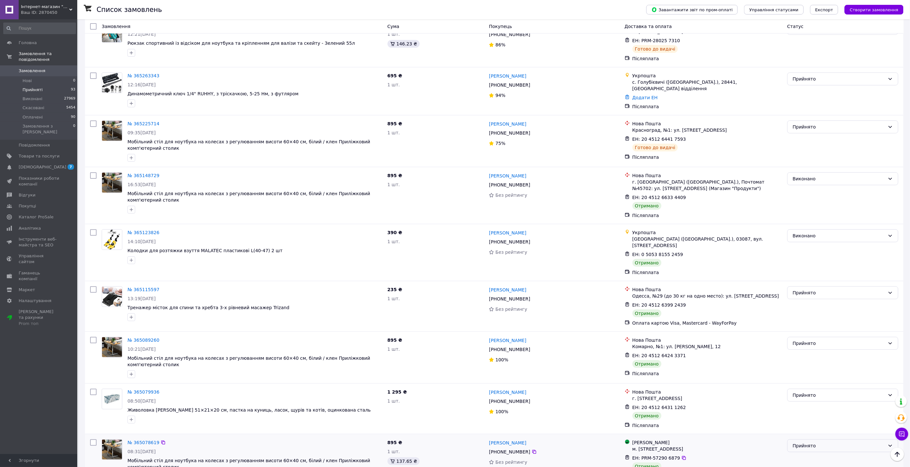
click at [812, 442] on div "Прийнято" at bounding box center [839, 445] width 92 height 7
click at [807, 355] on li "Виконано" at bounding box center [843, 357] width 110 height 12
click at [816, 392] on div "Прийнято" at bounding box center [839, 395] width 92 height 7
click at [815, 305] on li "Виконано" at bounding box center [843, 306] width 110 height 12
click at [803, 286] on div "Прийнято" at bounding box center [843, 292] width 111 height 13
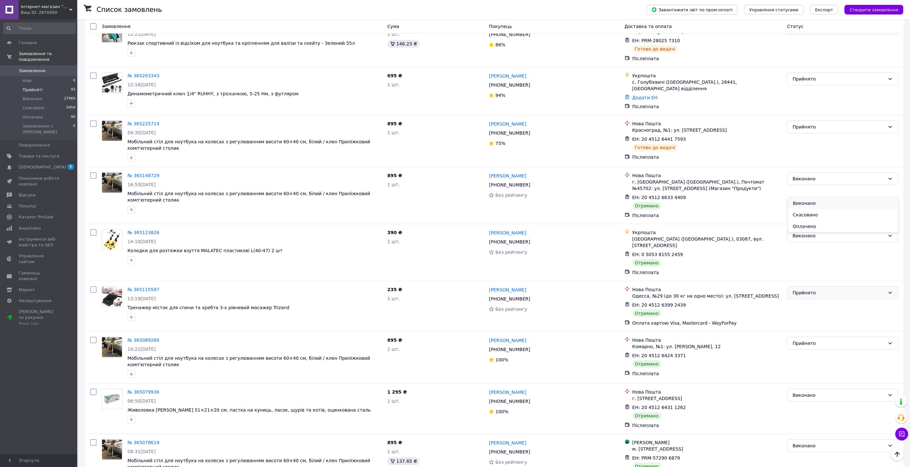
click at [802, 208] on li "Виконано" at bounding box center [843, 203] width 110 height 12
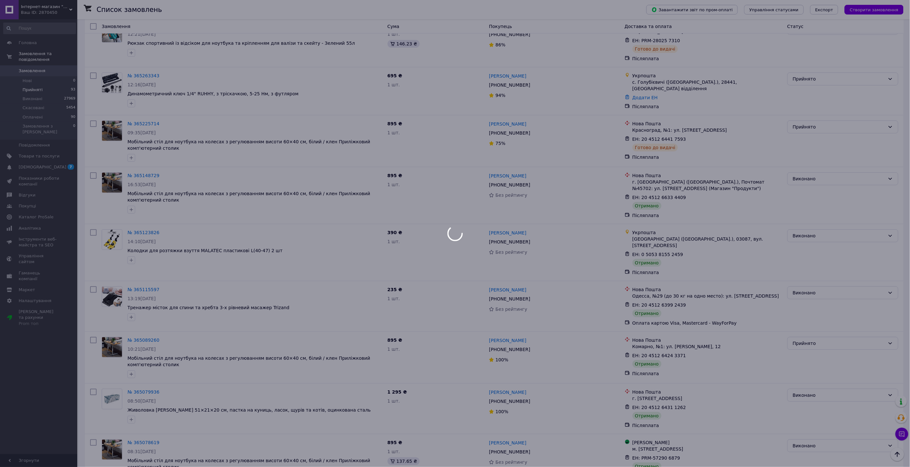
scroll to position [2319, 0]
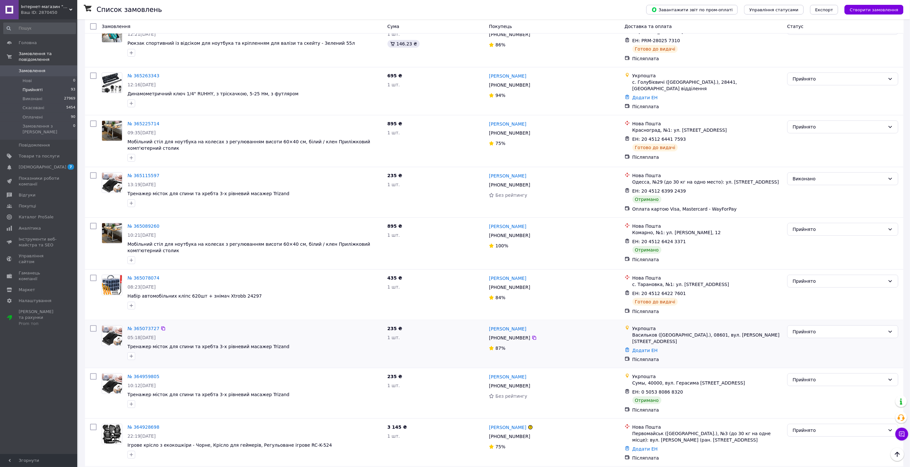
click at [806, 323] on div "Прийнято" at bounding box center [843, 344] width 116 height 43
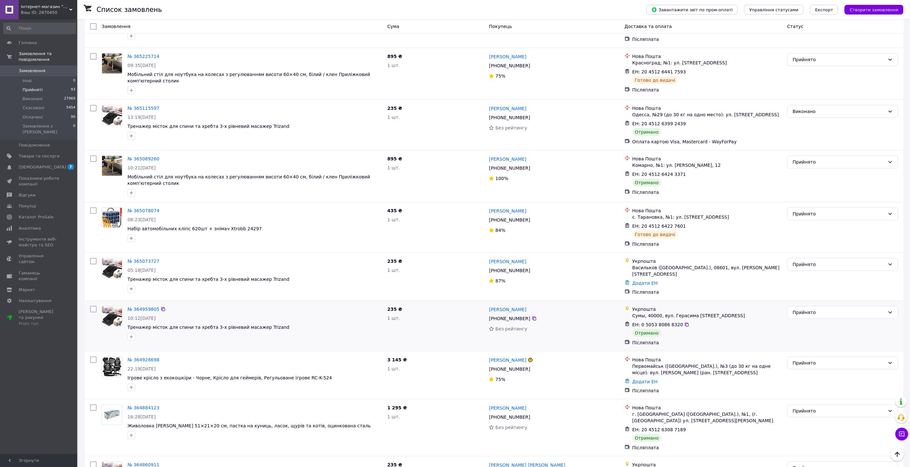
scroll to position [2390, 0]
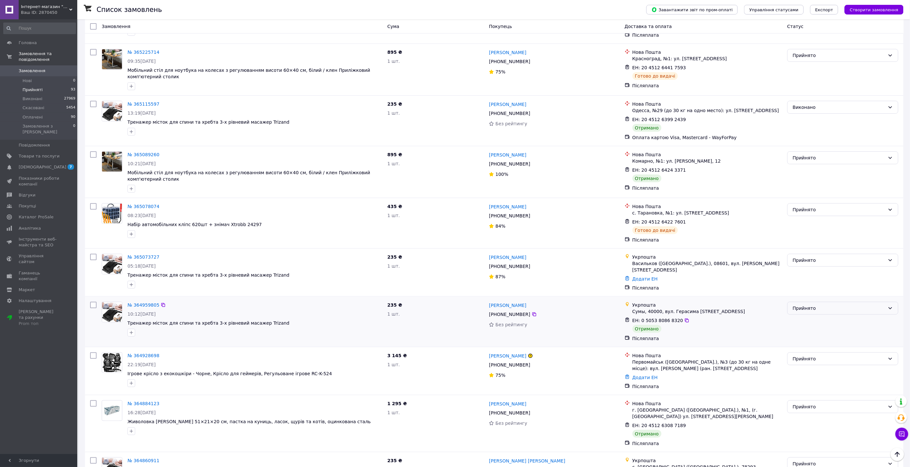
click at [810, 302] on div "Прийнято" at bounding box center [843, 308] width 111 height 13
click at [798, 223] on li "Виконано" at bounding box center [843, 223] width 110 height 12
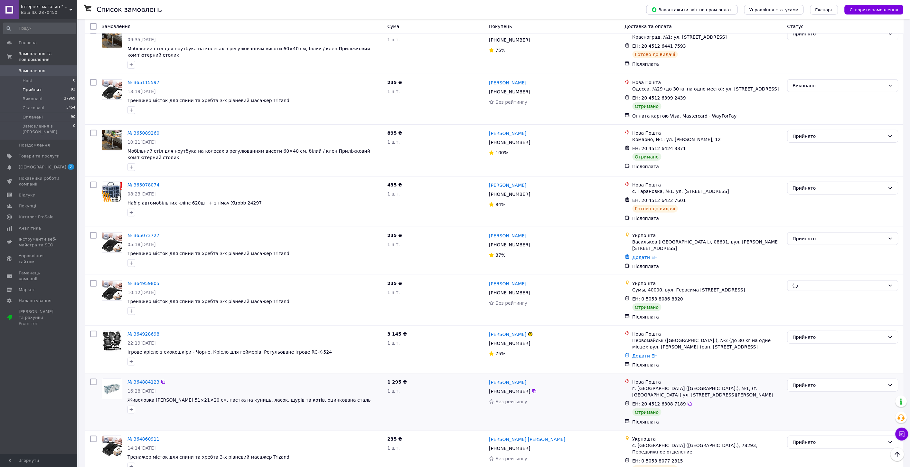
scroll to position [2462, 0]
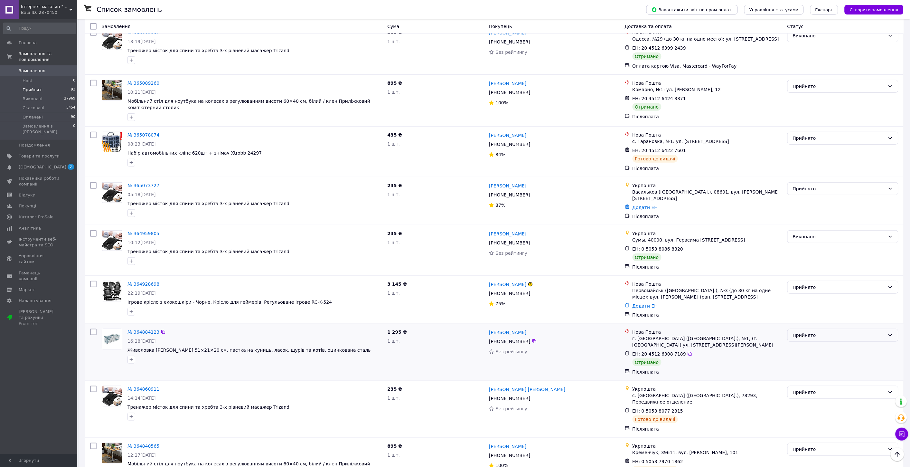
click at [808, 332] on div "Прийнято" at bounding box center [839, 335] width 92 height 7
click at [807, 248] on li "Виконано" at bounding box center [843, 250] width 110 height 12
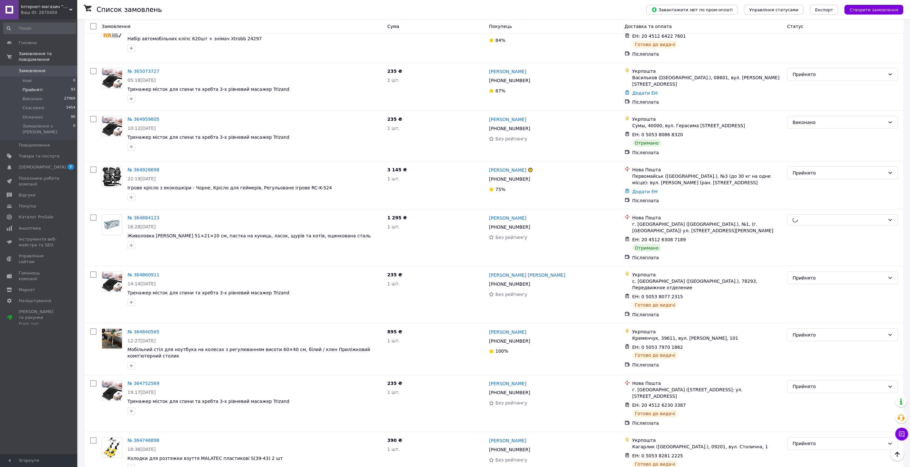
scroll to position [2605, 0]
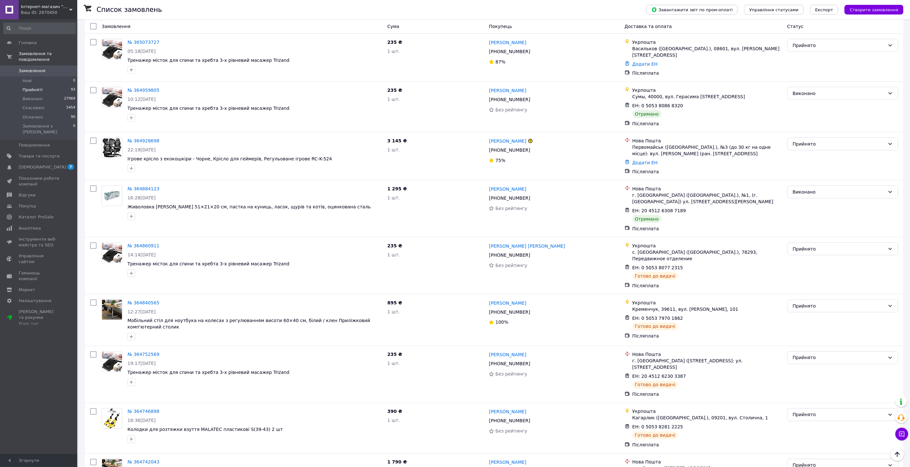
click at [807, 462] on div "Прийнято" at bounding box center [839, 465] width 92 height 7
click at [805, 371] on li "Виконано" at bounding box center [843, 374] width 110 height 12
click at [798, 423] on li "Виконано" at bounding box center [843, 426] width 110 height 12
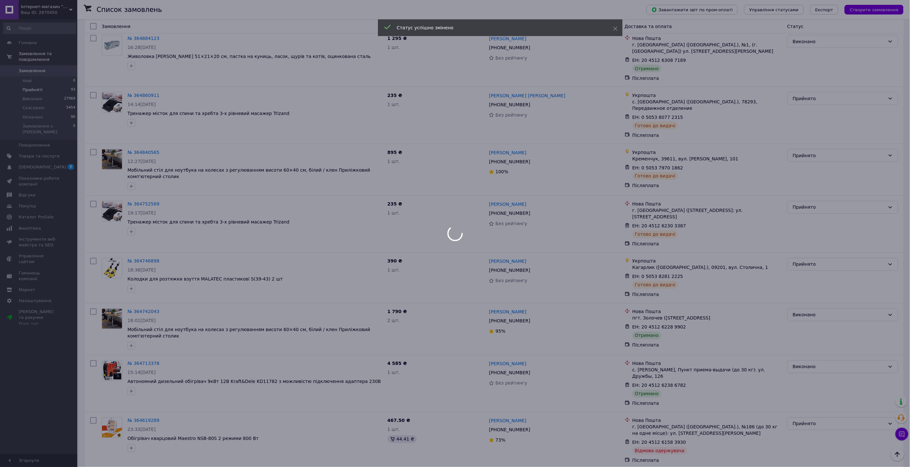
scroll to position [2784, 0]
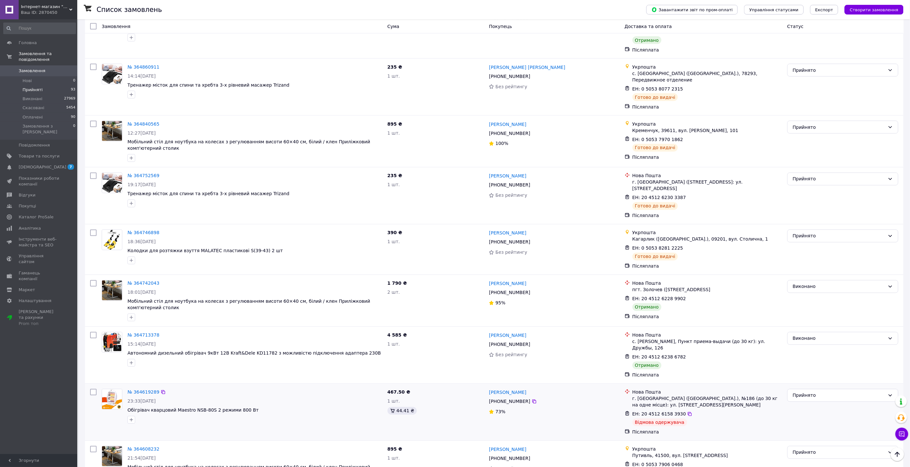
click at [662, 419] on div "Відмова одержувача" at bounding box center [660, 423] width 55 height 8
copy ul "Відмова одержувача"
click at [838, 392] on div "Прийнято" at bounding box center [839, 395] width 92 height 7
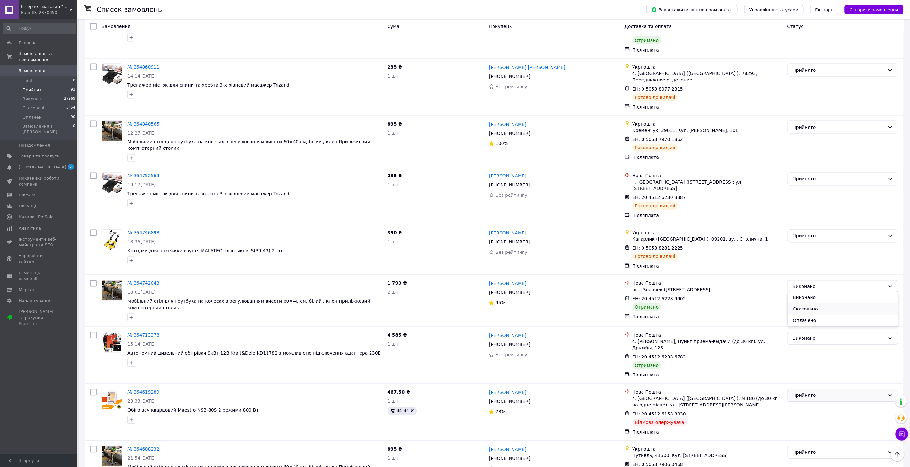
click at [817, 309] on li "Скасовано" at bounding box center [843, 309] width 110 height 12
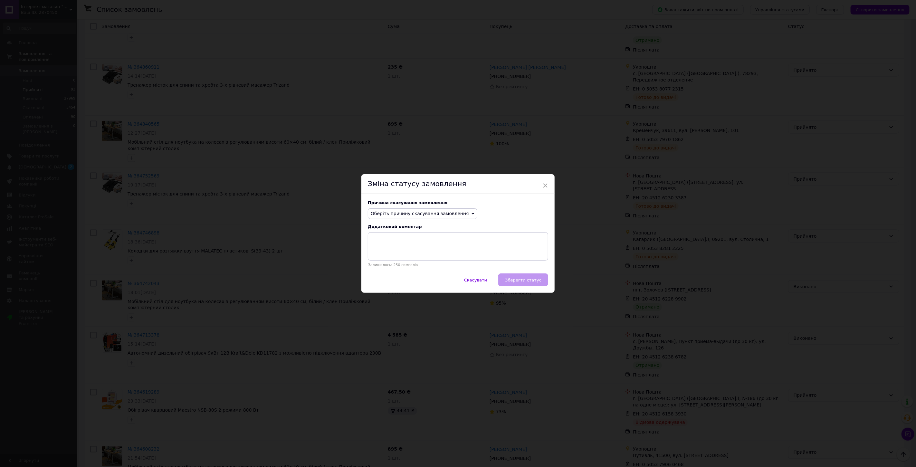
click at [447, 216] on span "Оберіть причину скасування замовлення" at bounding box center [420, 213] width 98 height 5
click at [385, 277] on li "Інше" at bounding box center [422, 280] width 109 height 9
paste textarea "Відмова одержувача"
type textarea "Відмова одержувача"
click at [521, 278] on button "Зберегти статус" at bounding box center [523, 279] width 50 height 13
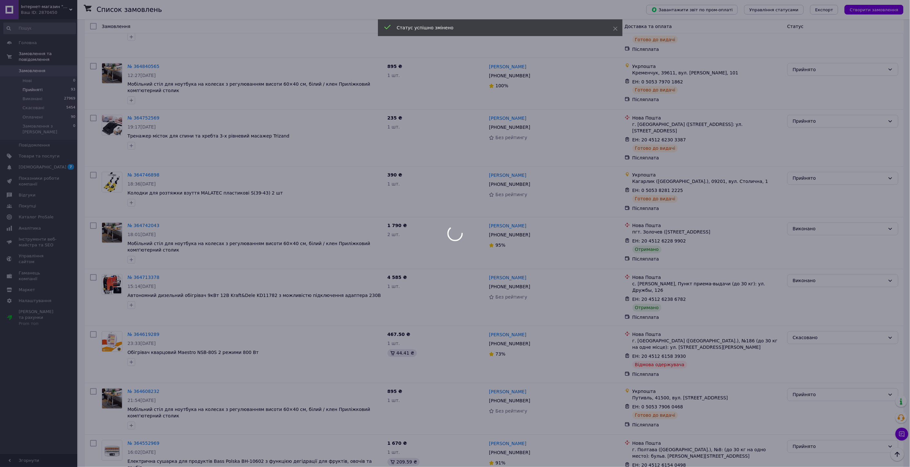
scroll to position [2856, 0]
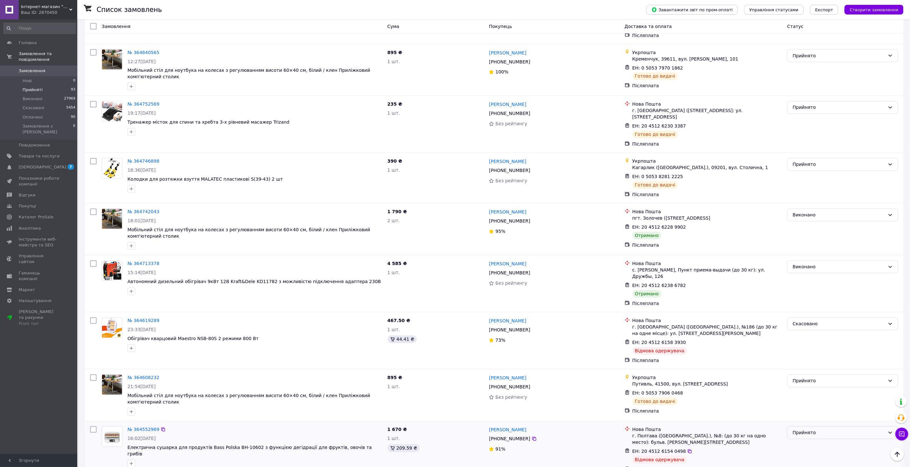
click at [803, 429] on div "Прийнято" at bounding box center [839, 432] width 92 height 7
click at [806, 346] on li "Скасовано" at bounding box center [843, 346] width 110 height 12
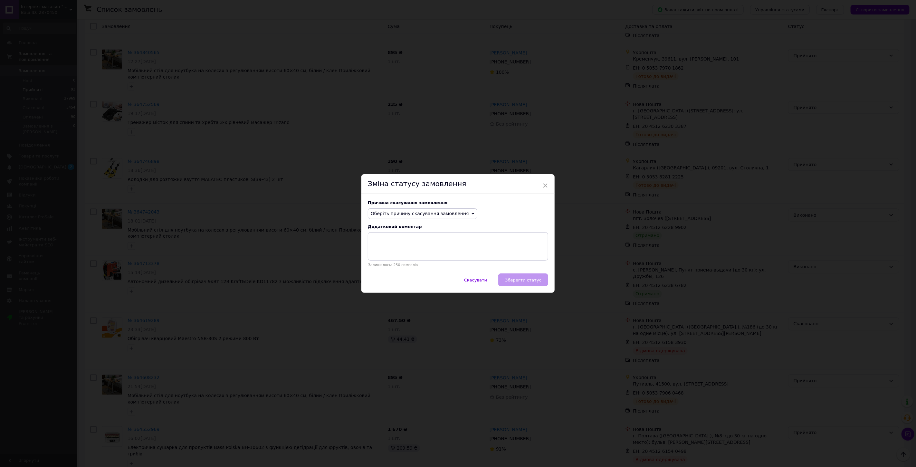
click at [410, 218] on span "Оберіть причину скасування замовлення" at bounding box center [422, 213] width 109 height 11
click at [375, 283] on li "Інше" at bounding box center [422, 280] width 109 height 9
paste textarea "Відмова одержувача"
type textarea "Відмова одержувача"
click at [524, 281] on span "Зберегти статус" at bounding box center [523, 280] width 36 height 5
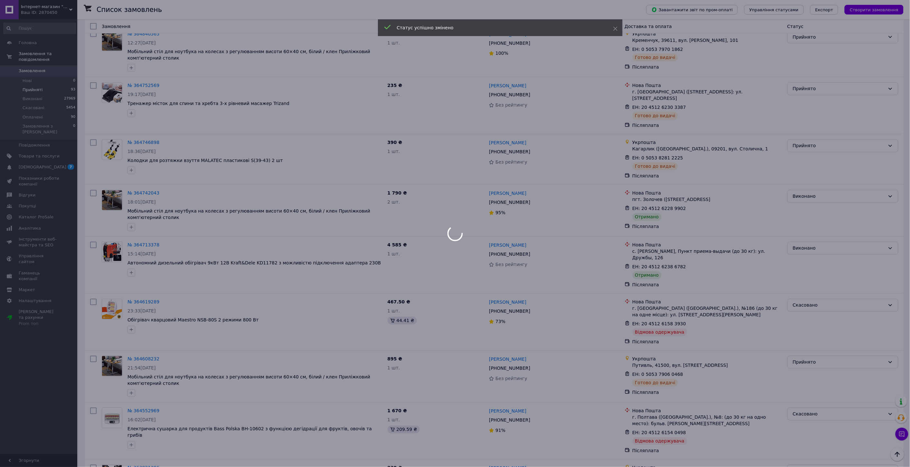
scroll to position [2923, 0]
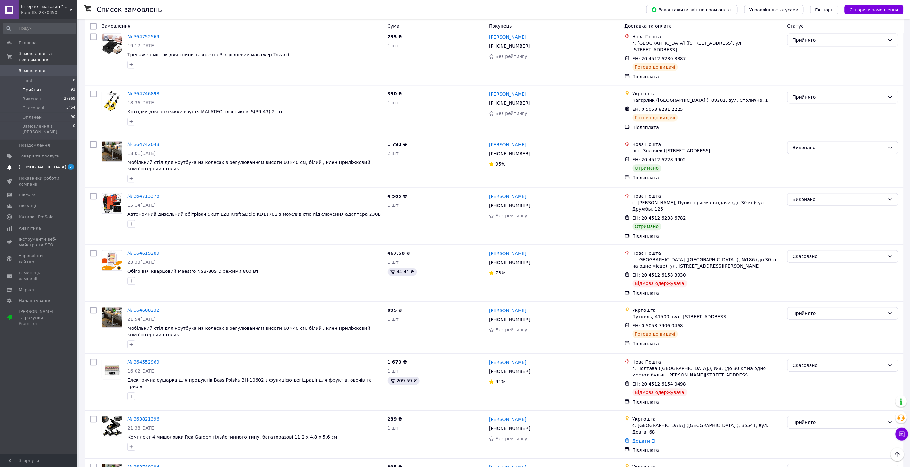
click at [18, 162] on link "Сповіщення 7" at bounding box center [39, 167] width 79 height 11
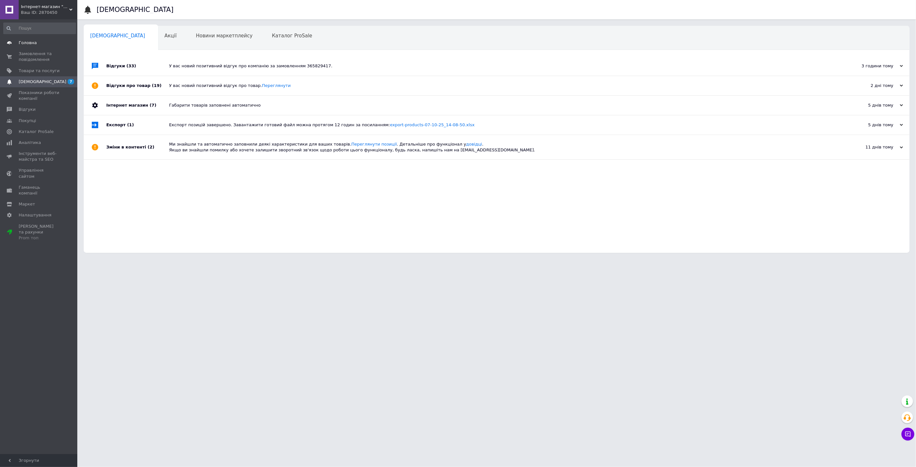
click at [33, 42] on span "Головна" at bounding box center [28, 43] width 18 height 6
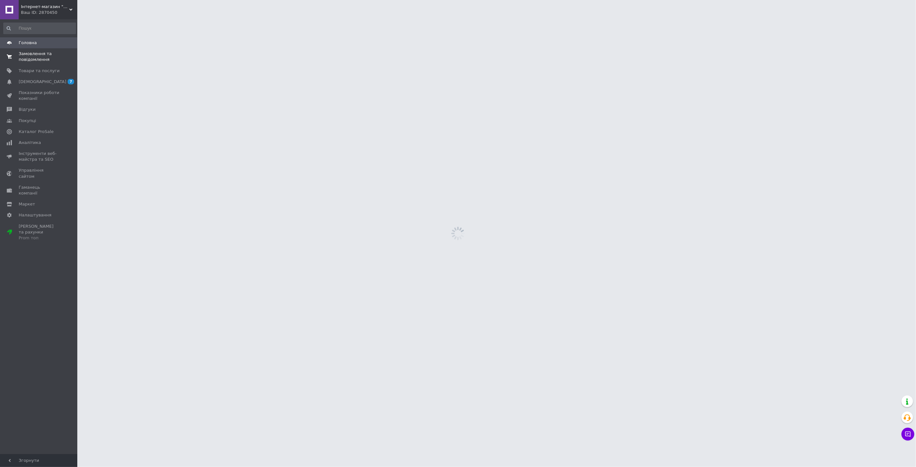
click at [31, 58] on span "Замовлення та повідомлення" at bounding box center [39, 57] width 41 height 12
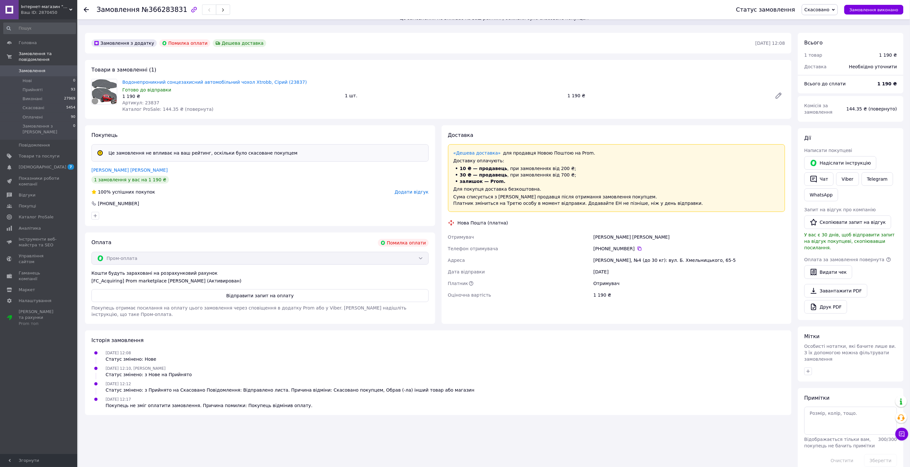
scroll to position [9, 0]
